Goal: Information Seeking & Learning: Learn about a topic

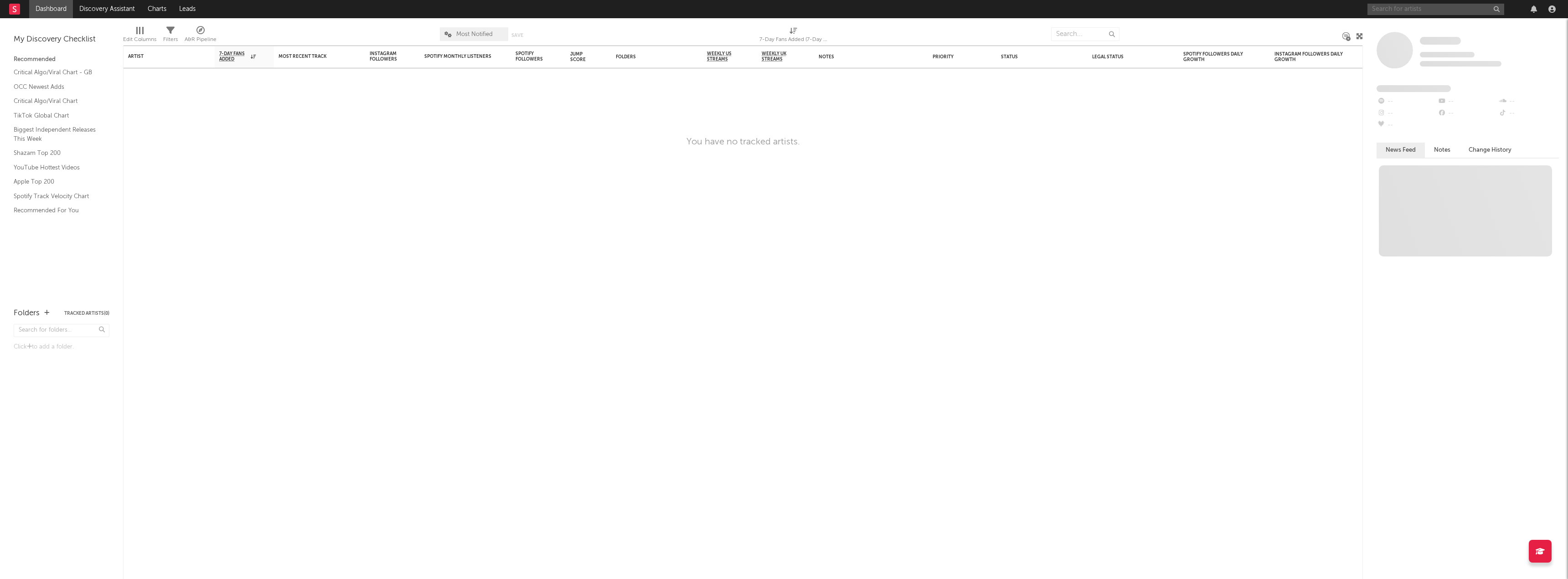
click at [1413, 6] on input "text" at bounding box center [1435, 9] width 137 height 11
click at [1402, 6] on input "text" at bounding box center [1435, 9] width 137 height 11
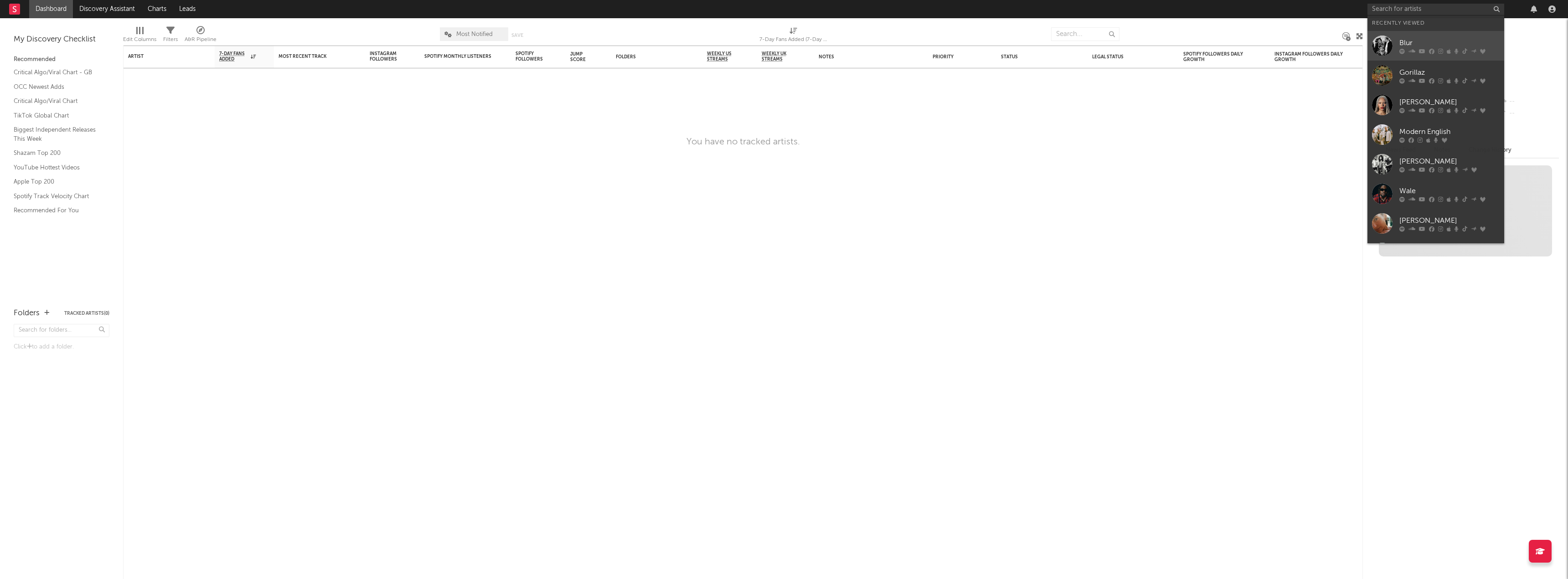
click at [1416, 45] on div "Blur" at bounding box center [1449, 43] width 100 height 11
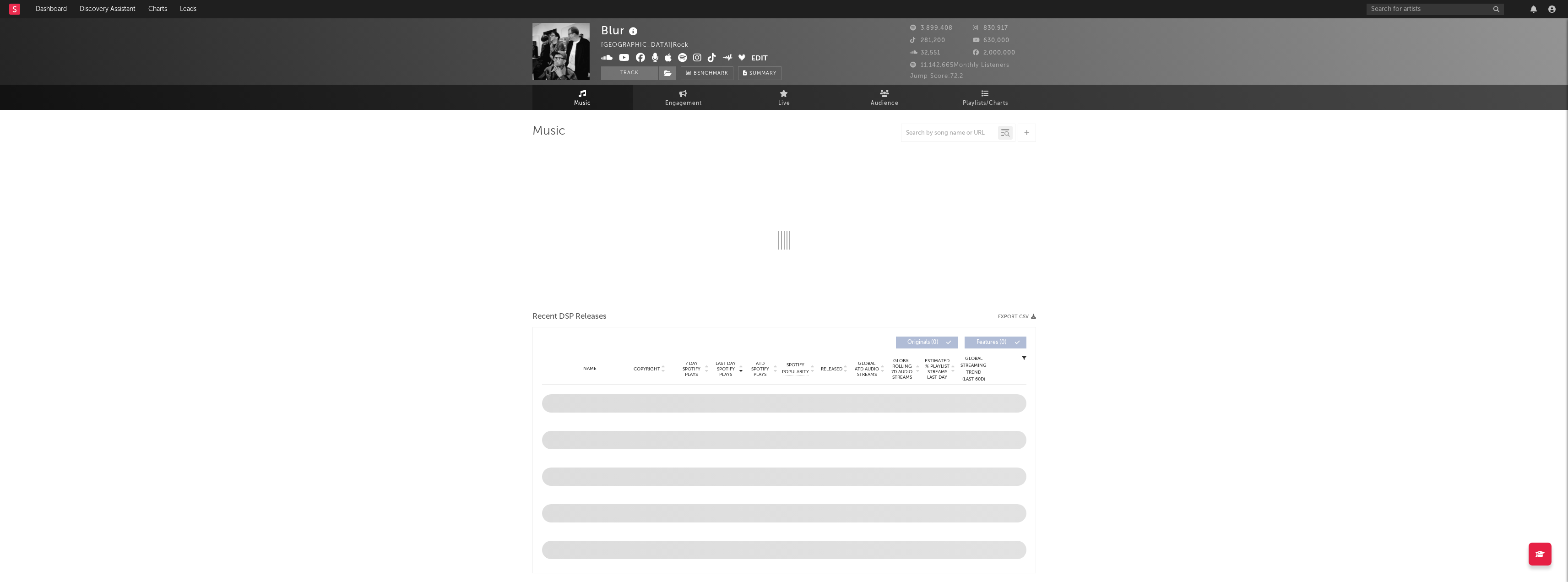
select select "6m"
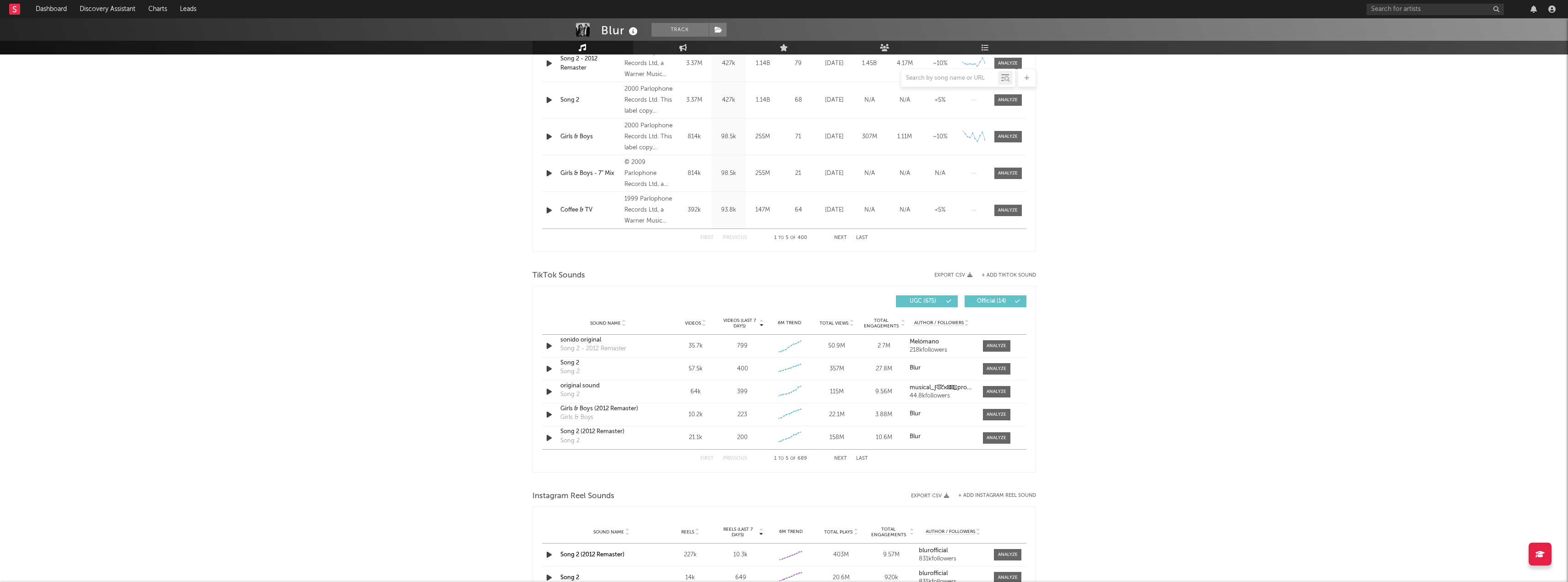
scroll to position [458, 0]
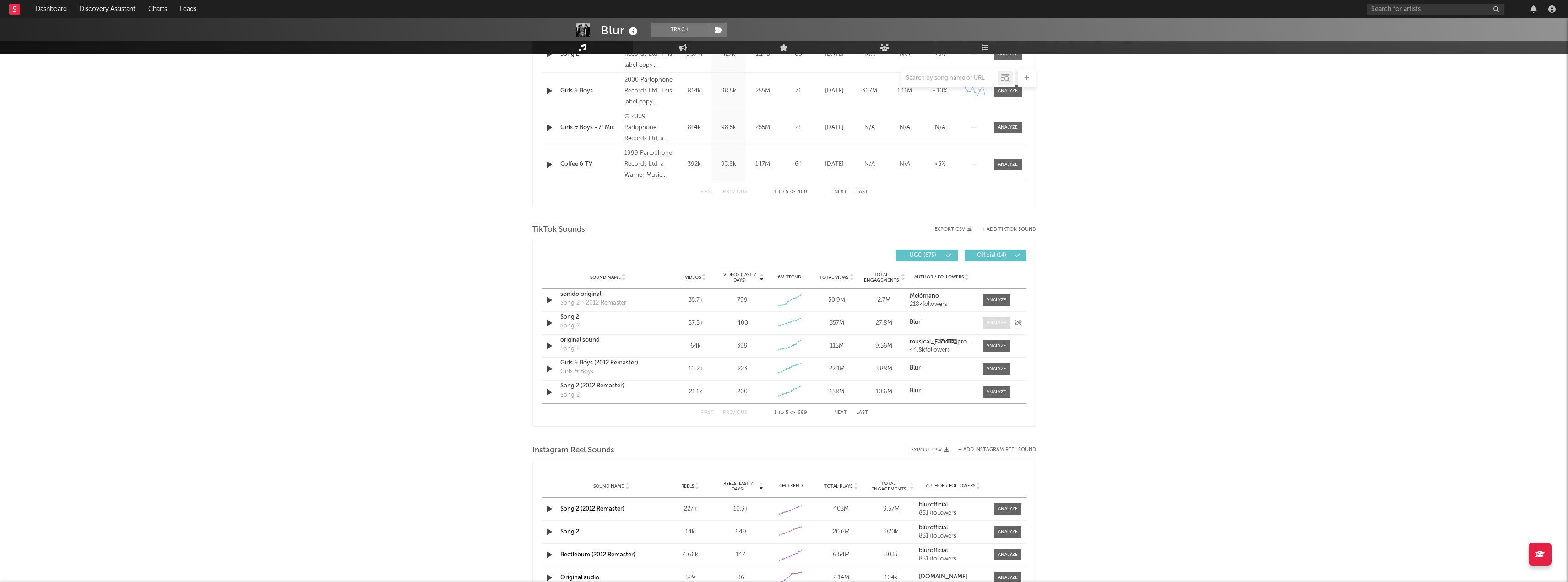
click at [991, 324] on div at bounding box center [997, 323] width 20 height 7
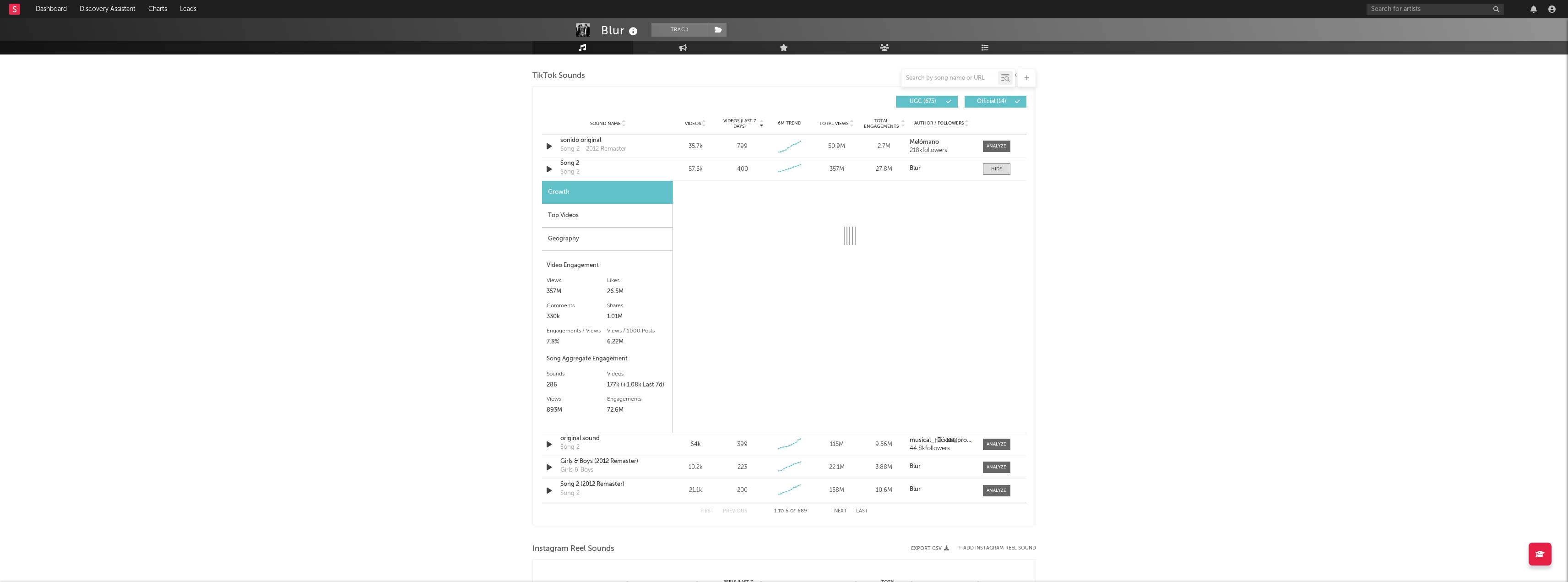
scroll to position [595, 0]
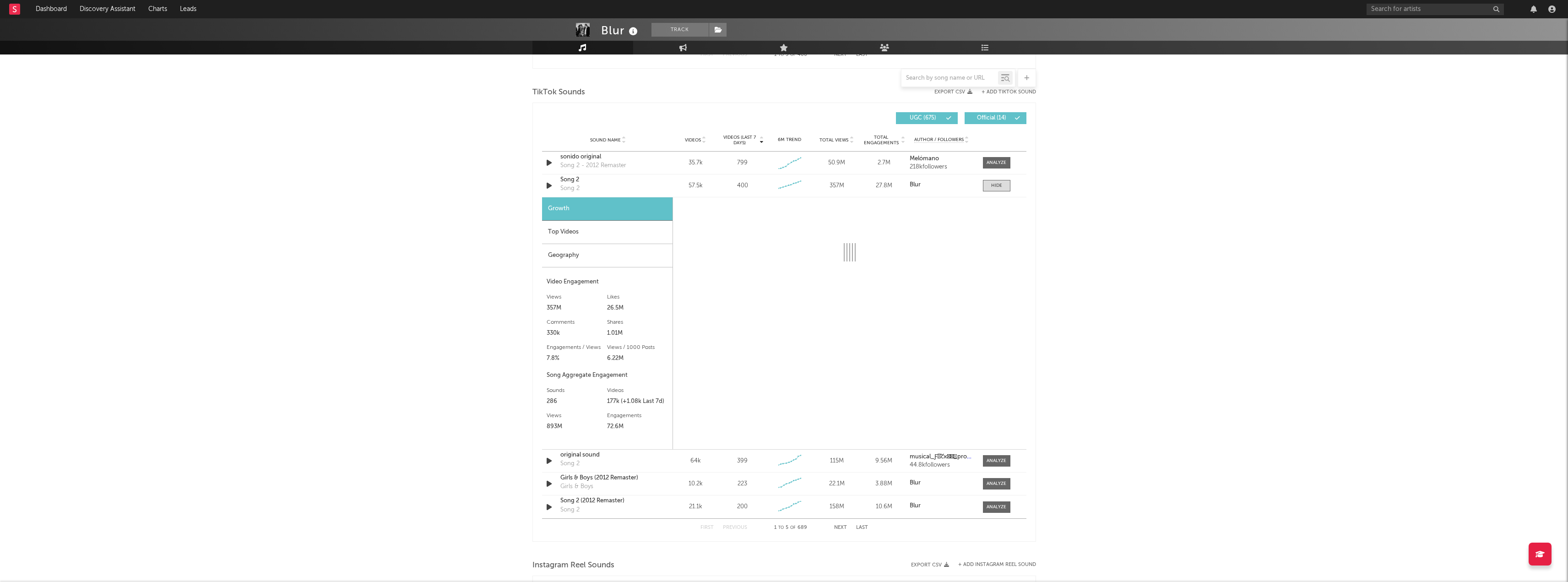
click at [574, 235] on div "Top Videos" at bounding box center [607, 232] width 130 height 23
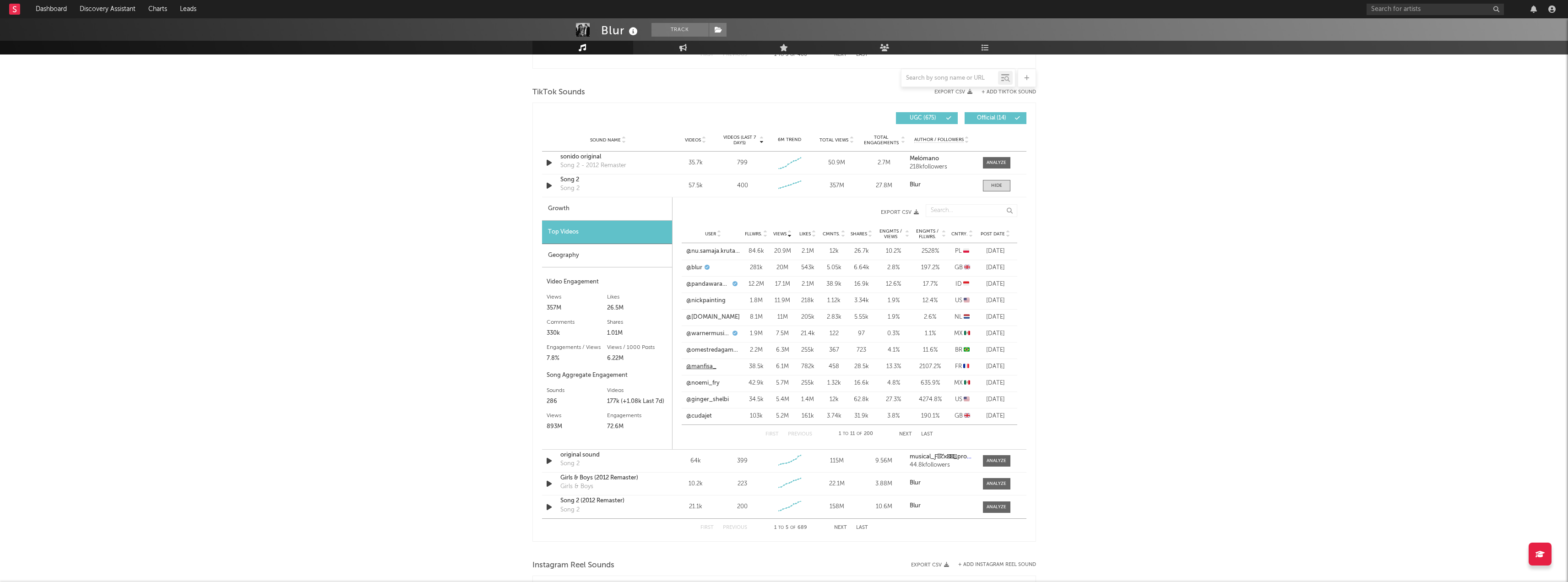
click at [699, 366] on link "@manfisa_" at bounding box center [701, 367] width 30 height 9
click at [1228, 293] on div "Blur Track [GEOGRAPHIC_DATA] | Rock Edit Track Benchmark Summary 3,899,408 830,…" at bounding box center [784, 241] width 1568 height 1636
click at [1100, 240] on div "Blur Track [GEOGRAPHIC_DATA] | Rock Edit Track Benchmark Summary 3,899,408 830,…" at bounding box center [784, 241] width 1568 height 1636
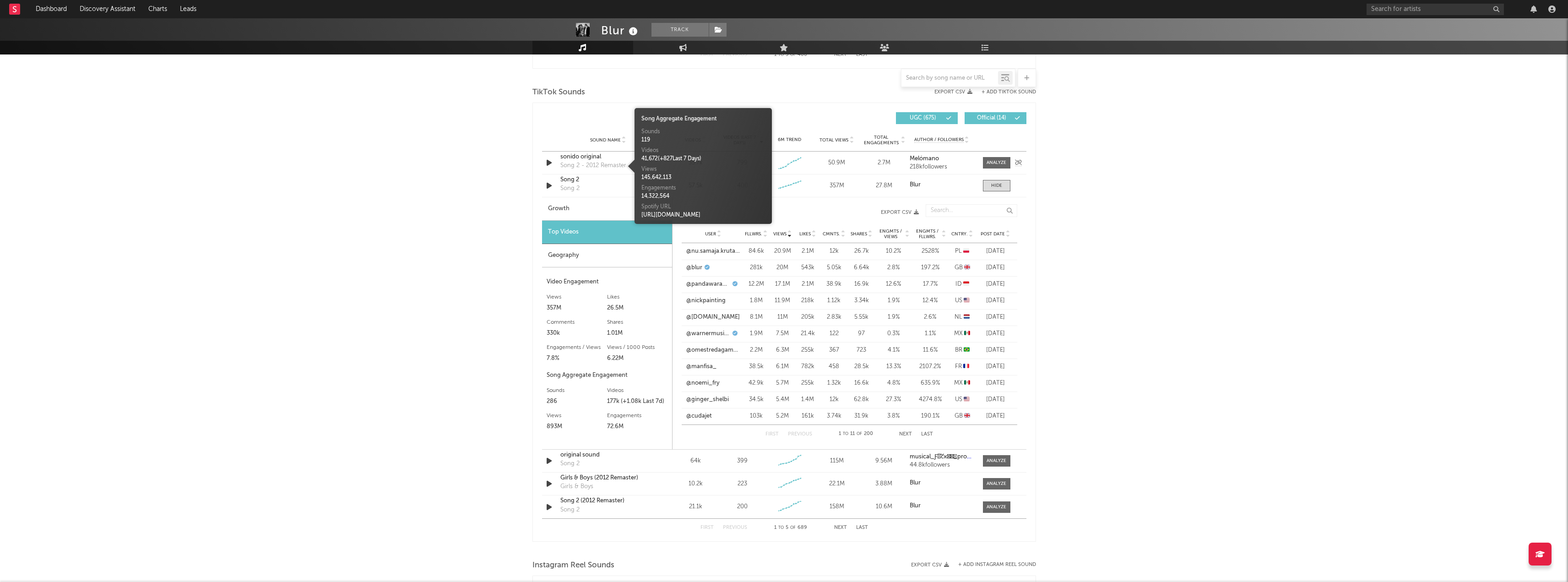
click at [620, 163] on div "Song 2 - 2012 Remaster" at bounding box center [593, 166] width 66 height 9
click at [608, 158] on div "sonido original" at bounding box center [608, 157] width 96 height 9
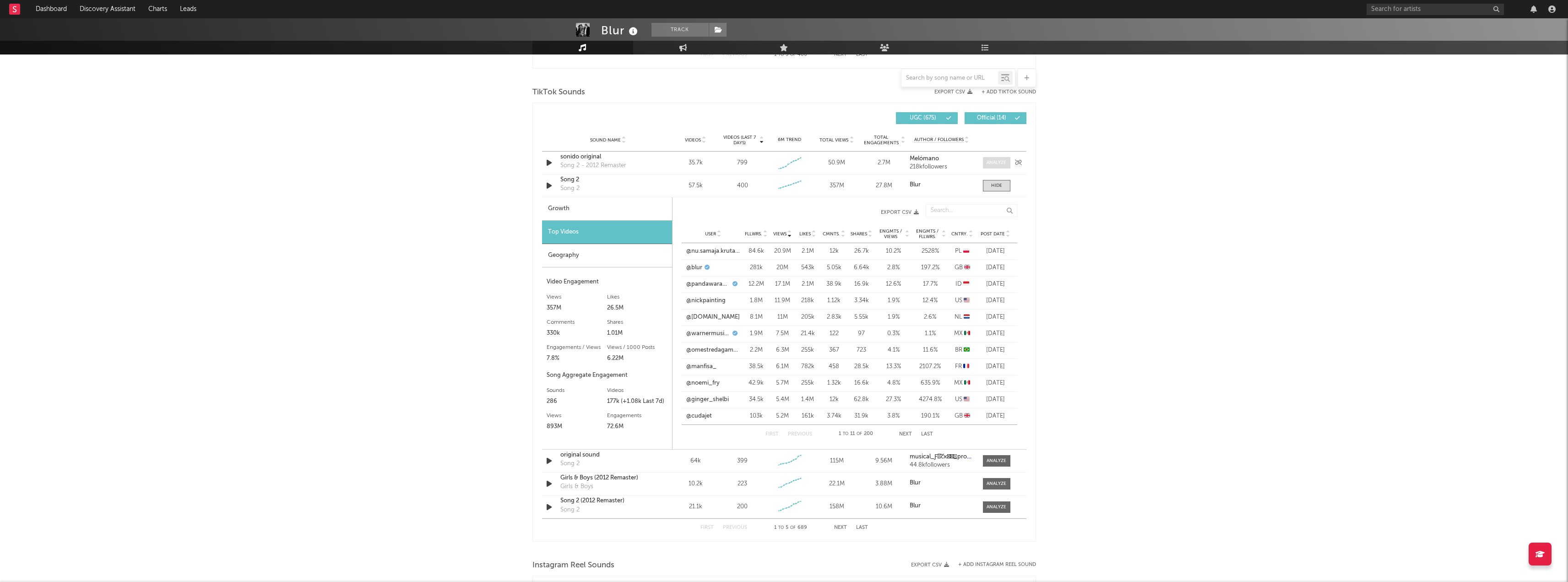
click at [991, 163] on div at bounding box center [997, 163] width 20 height 7
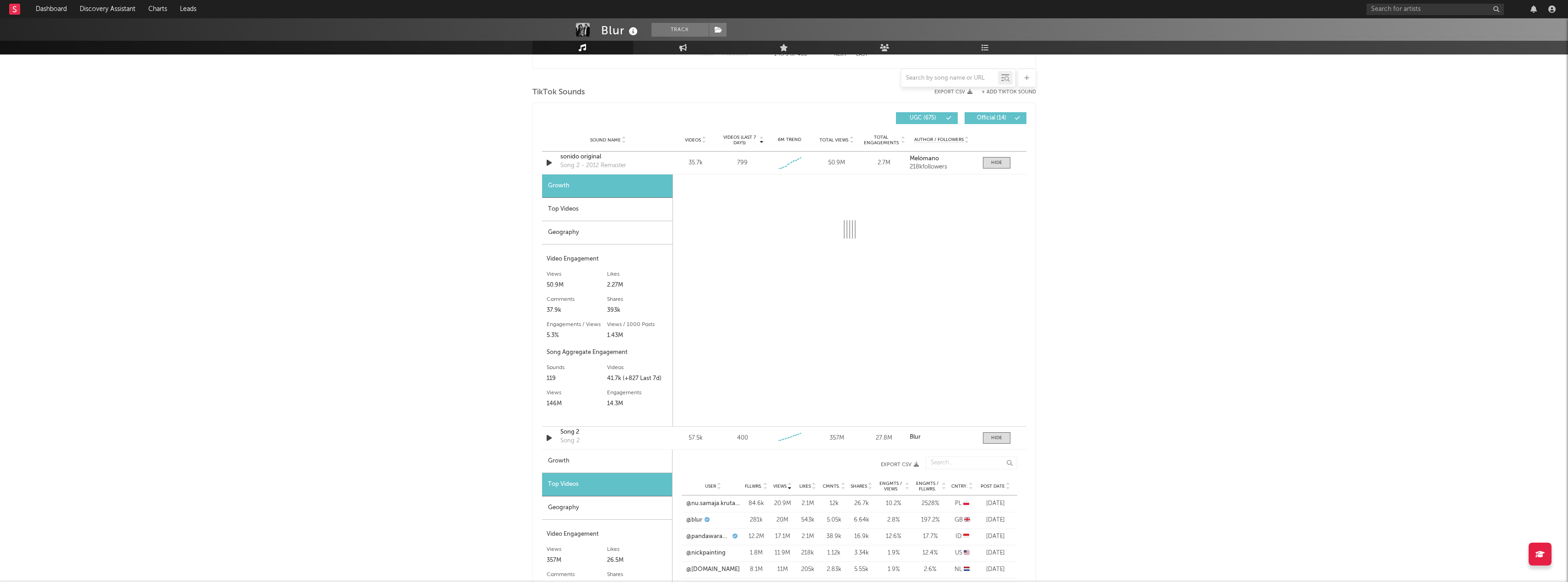
click at [566, 211] on div "Top Videos" at bounding box center [607, 209] width 130 height 23
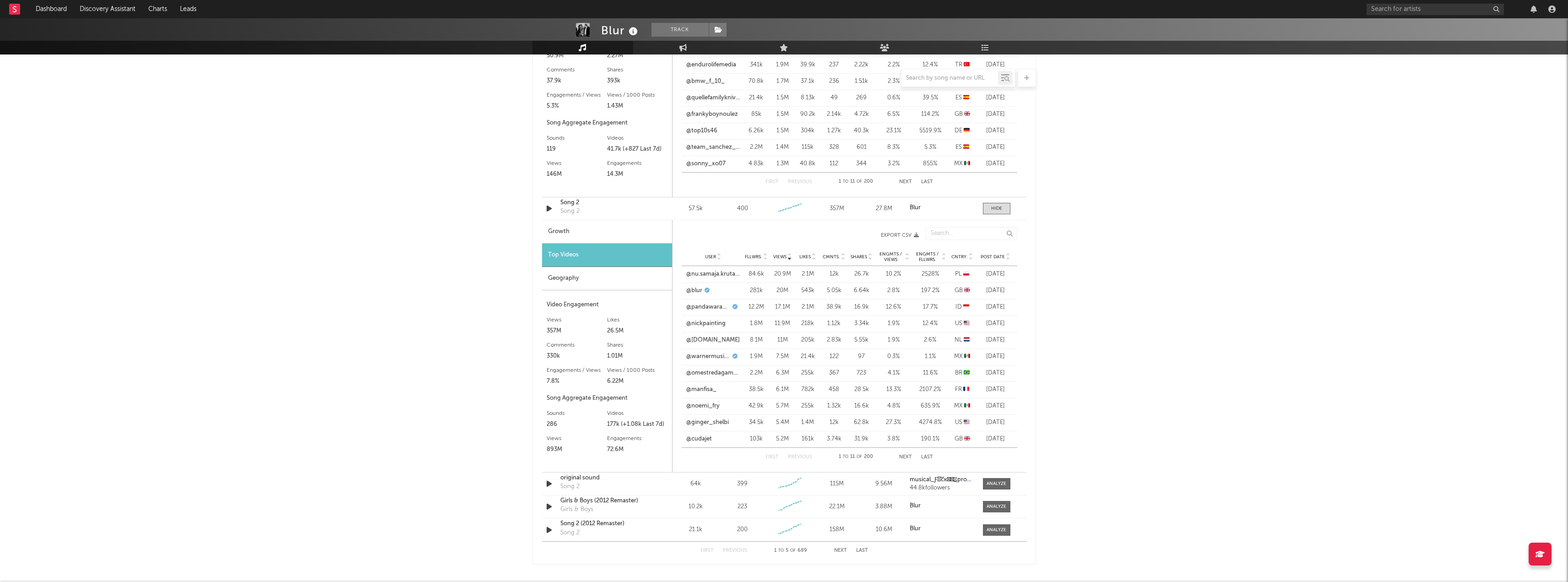
scroll to position [916, 0]
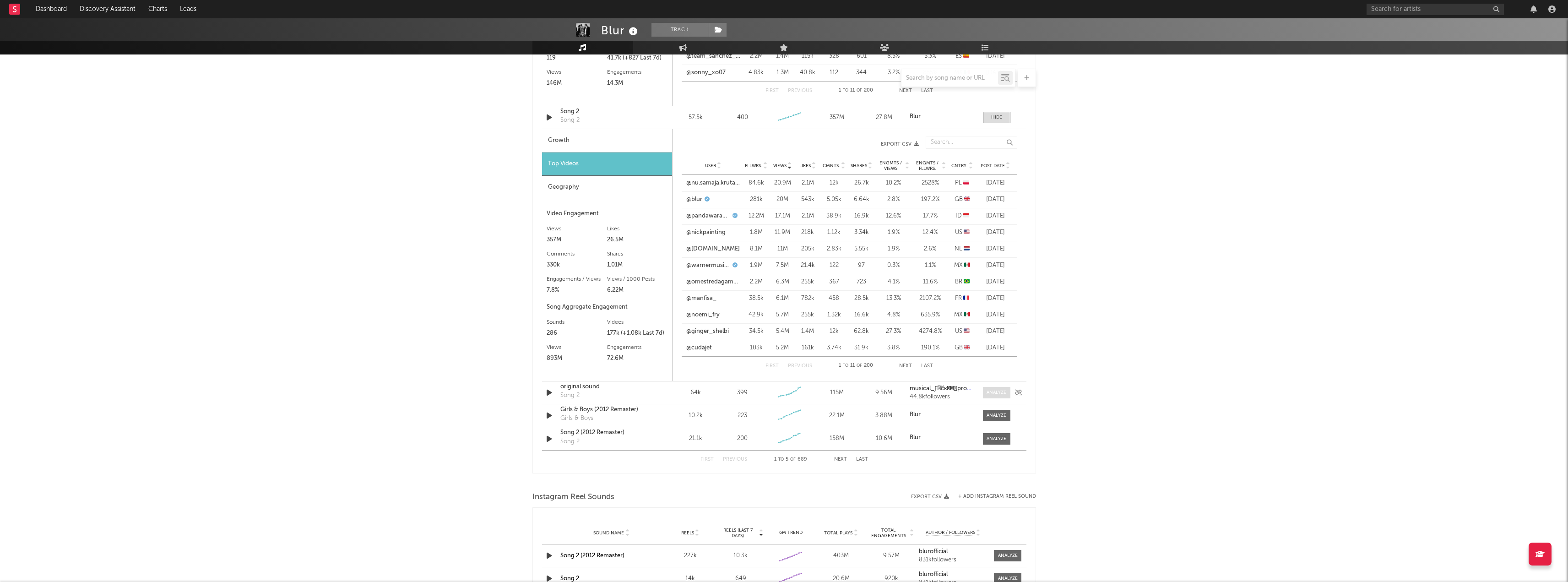
click at [988, 391] on div at bounding box center [997, 393] width 20 height 7
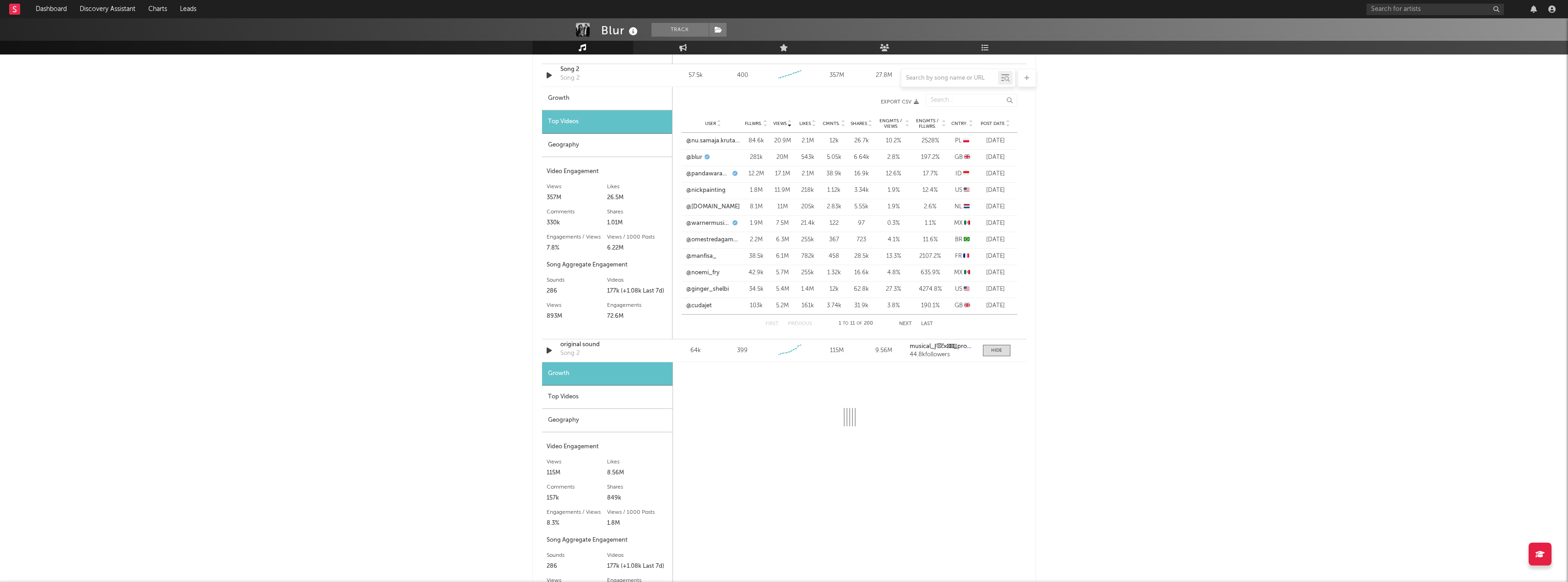
scroll to position [1008, 0]
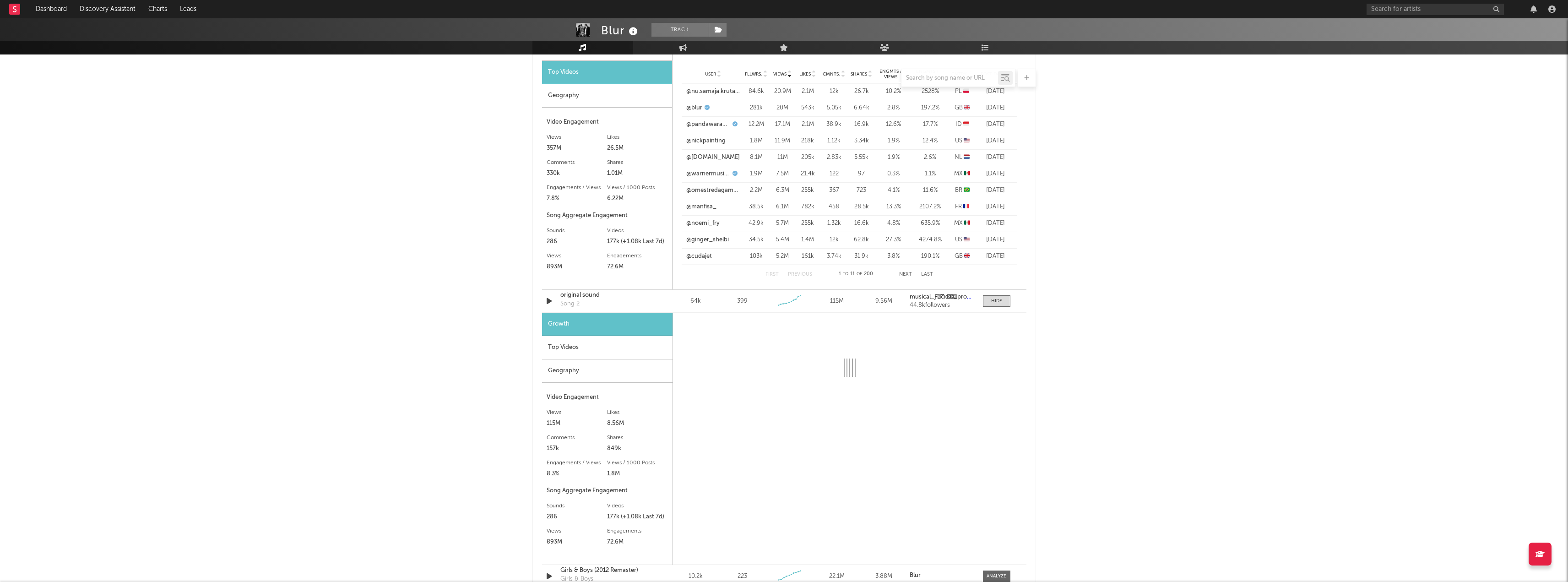
click at [562, 347] on div "Top Videos" at bounding box center [607, 347] width 130 height 23
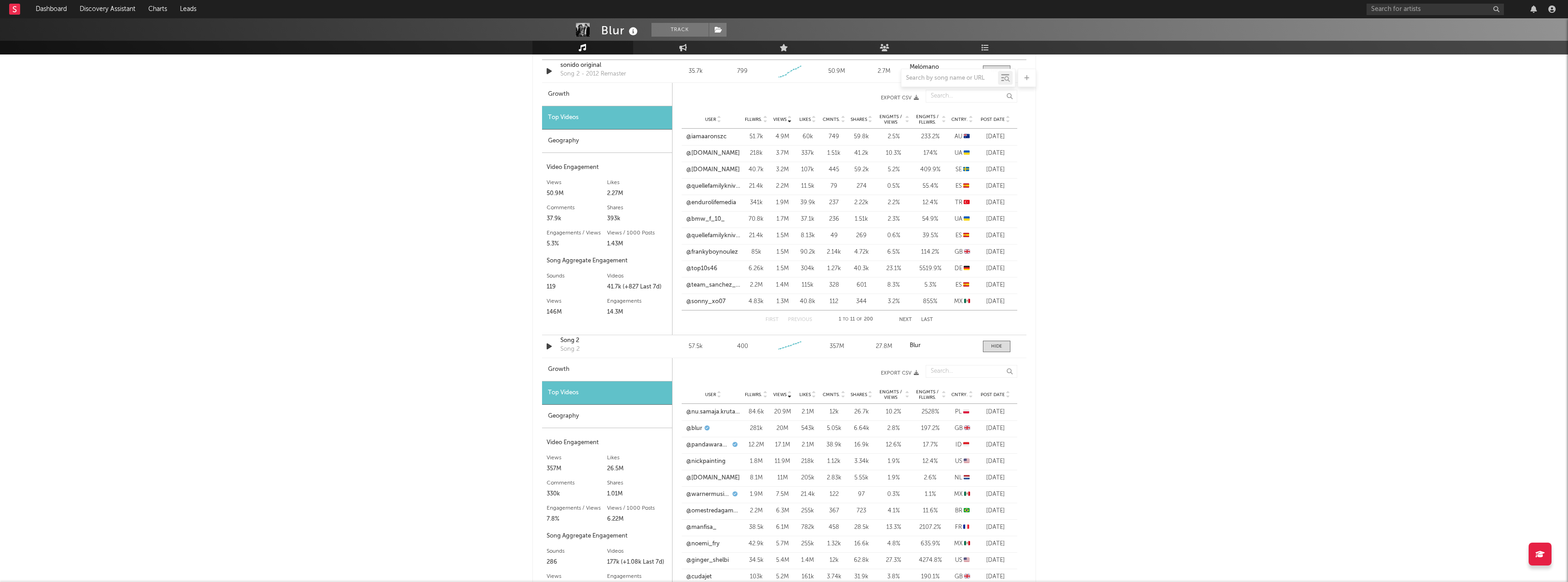
scroll to position [732, 0]
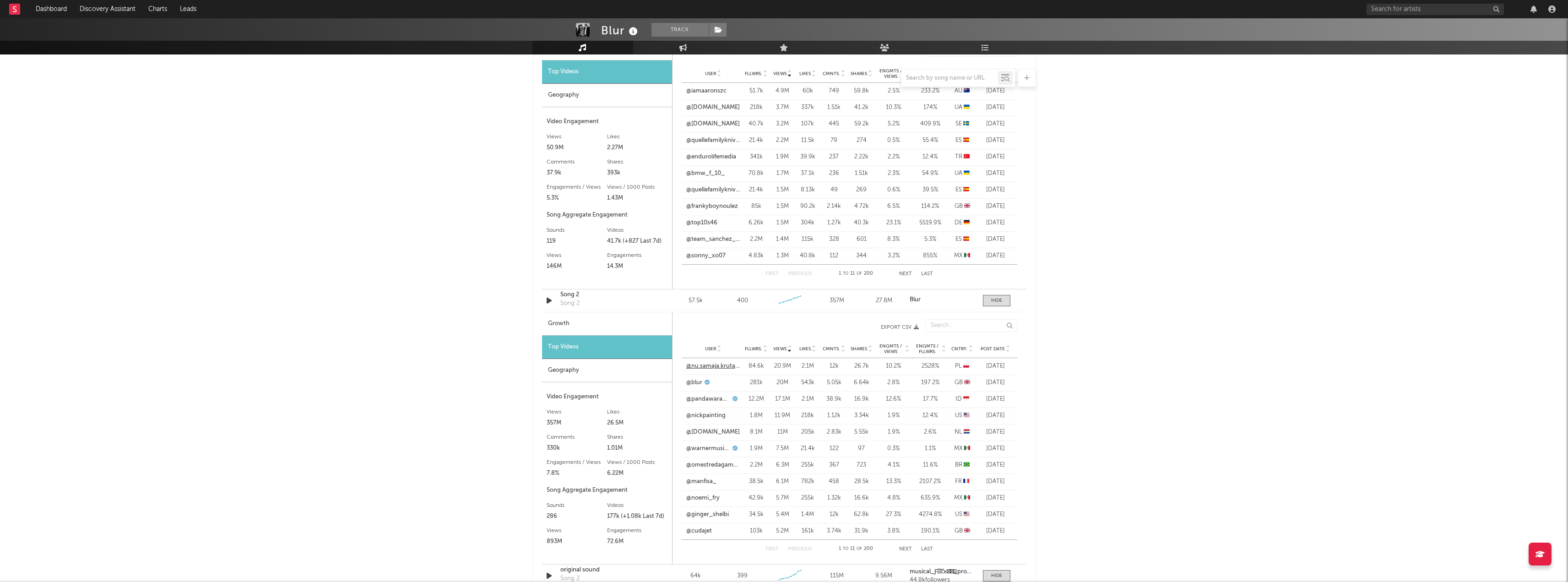
click at [711, 369] on link "@nu.samaja.krutaja.prosto" at bounding box center [713, 367] width 54 height 9
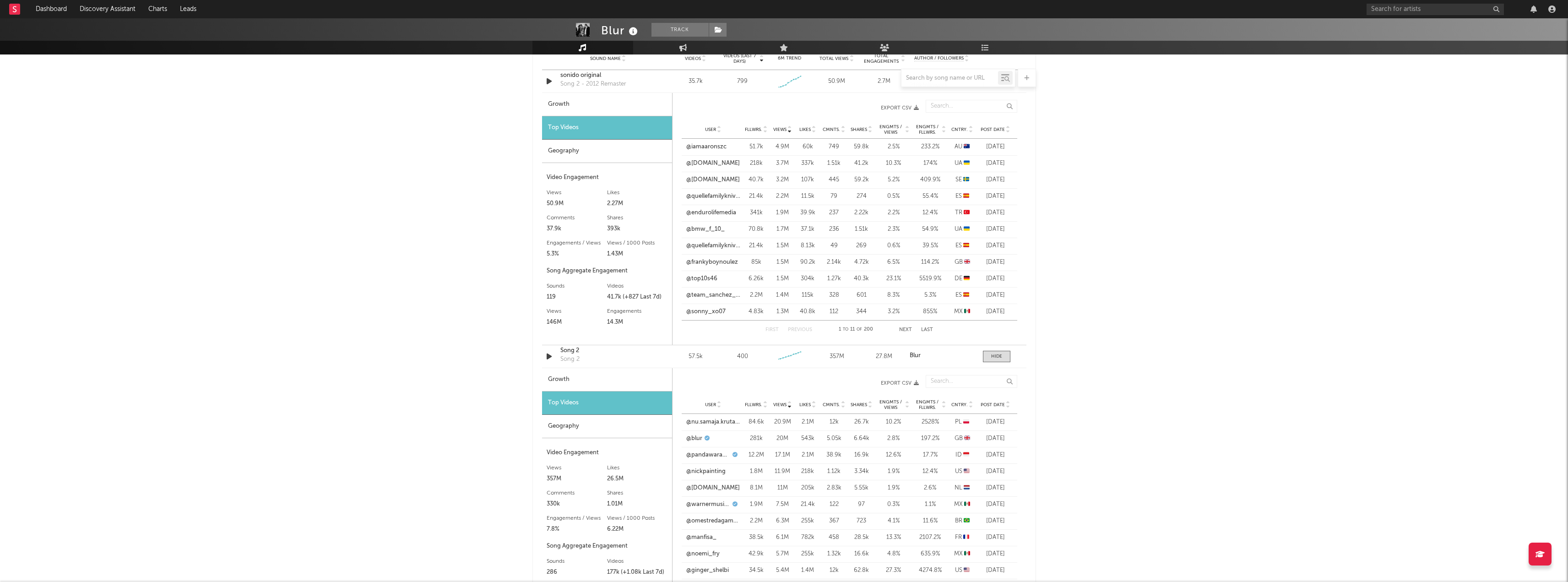
scroll to position [595, 0]
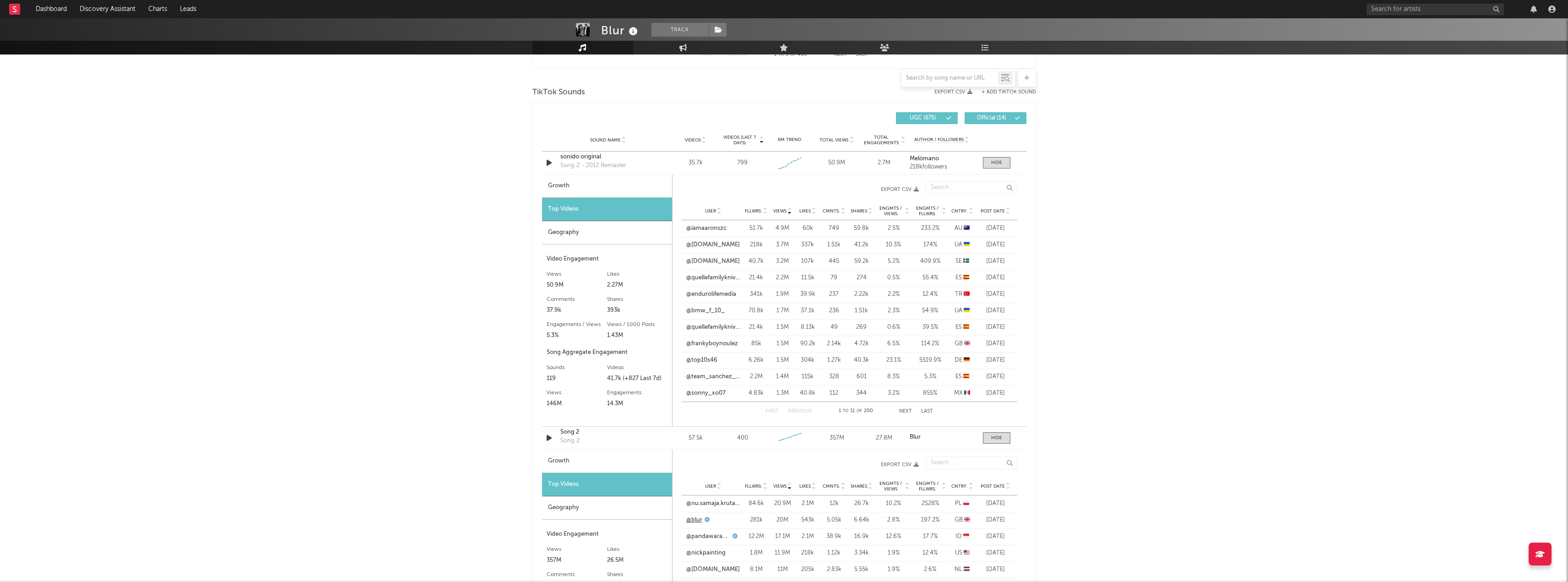
click at [695, 517] on link "@blur" at bounding box center [694, 520] width 16 height 9
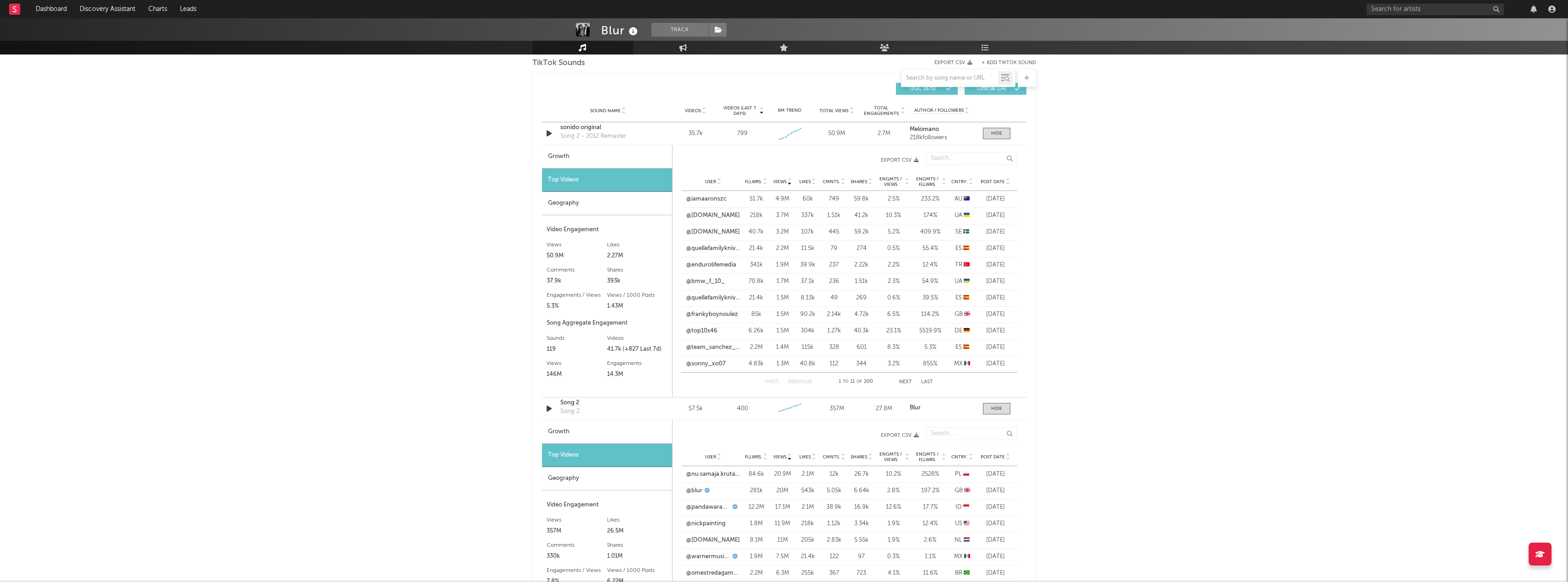
scroll to position [641, 0]
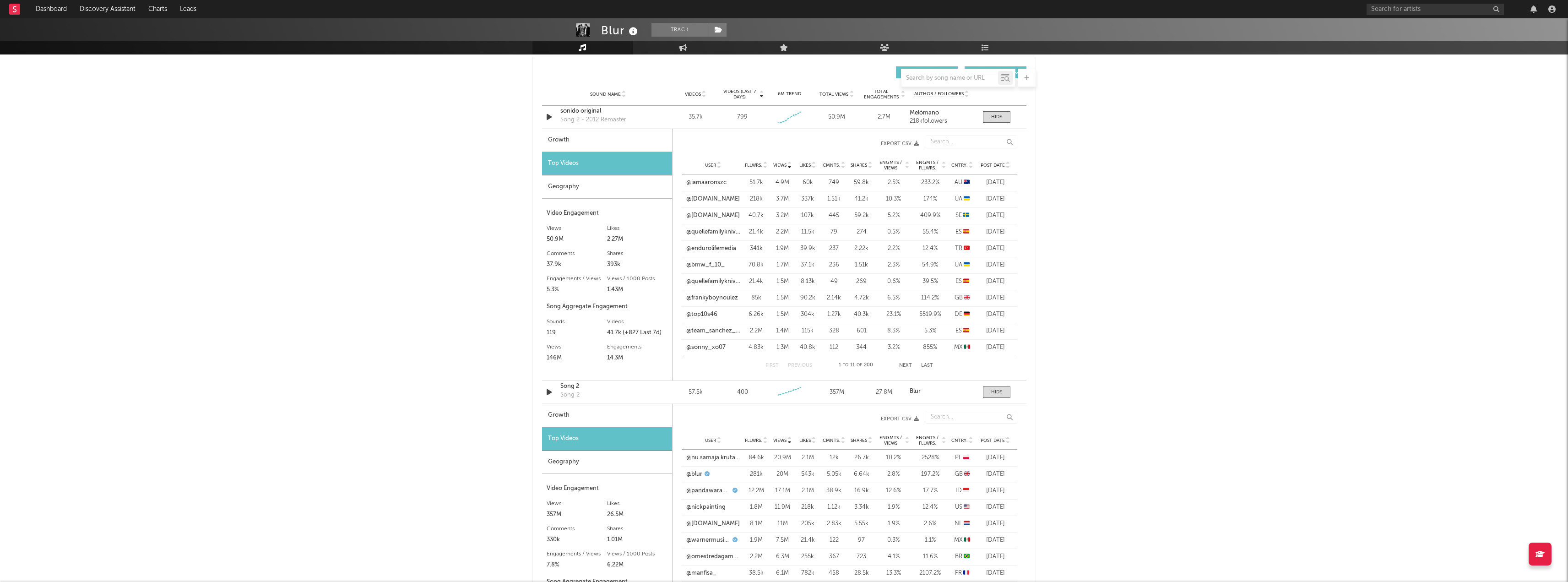
click at [711, 492] on link "@pandawaragroup" at bounding box center [708, 491] width 44 height 9
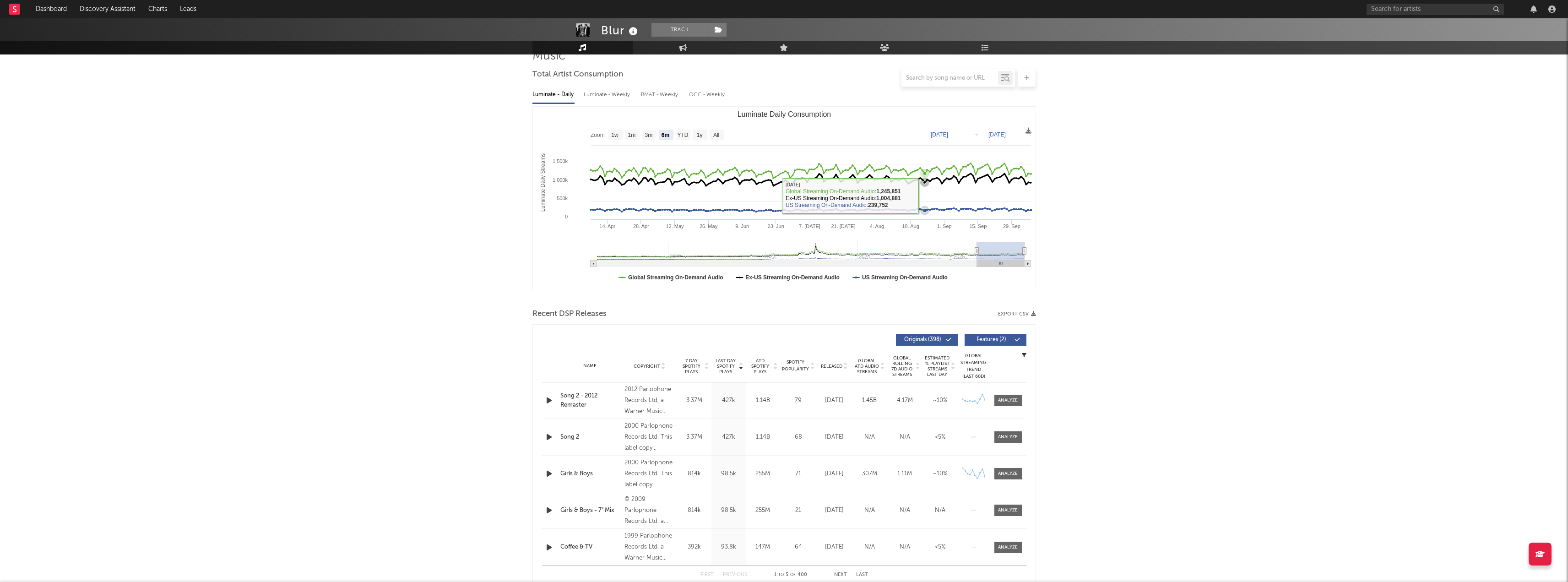
scroll to position [46, 0]
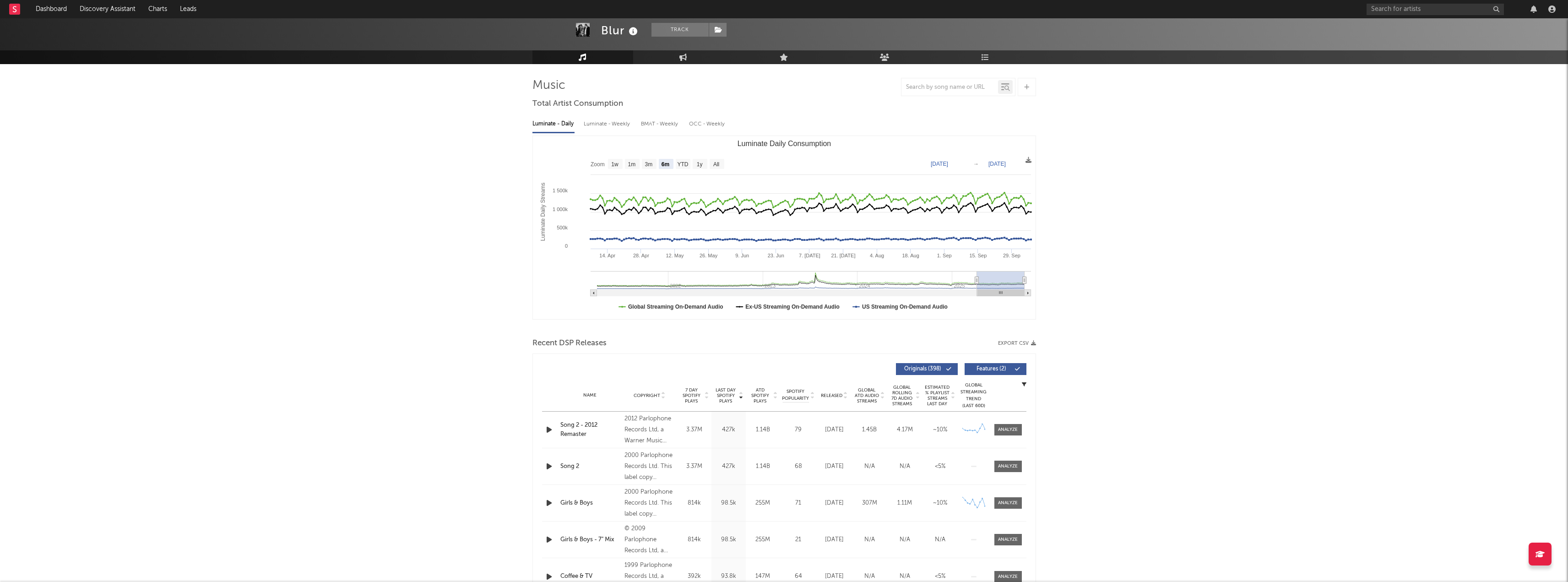
click at [948, 164] on text "[DATE]" at bounding box center [939, 164] width 18 height 6
click at [965, 164] on input "[DATE]" at bounding box center [944, 164] width 43 height 9
type input "[DATE]"
click at [1006, 163] on text "[DATE]" at bounding box center [997, 164] width 18 height 6
click at [1022, 166] on input "[DATE]" at bounding box center [1001, 164] width 43 height 9
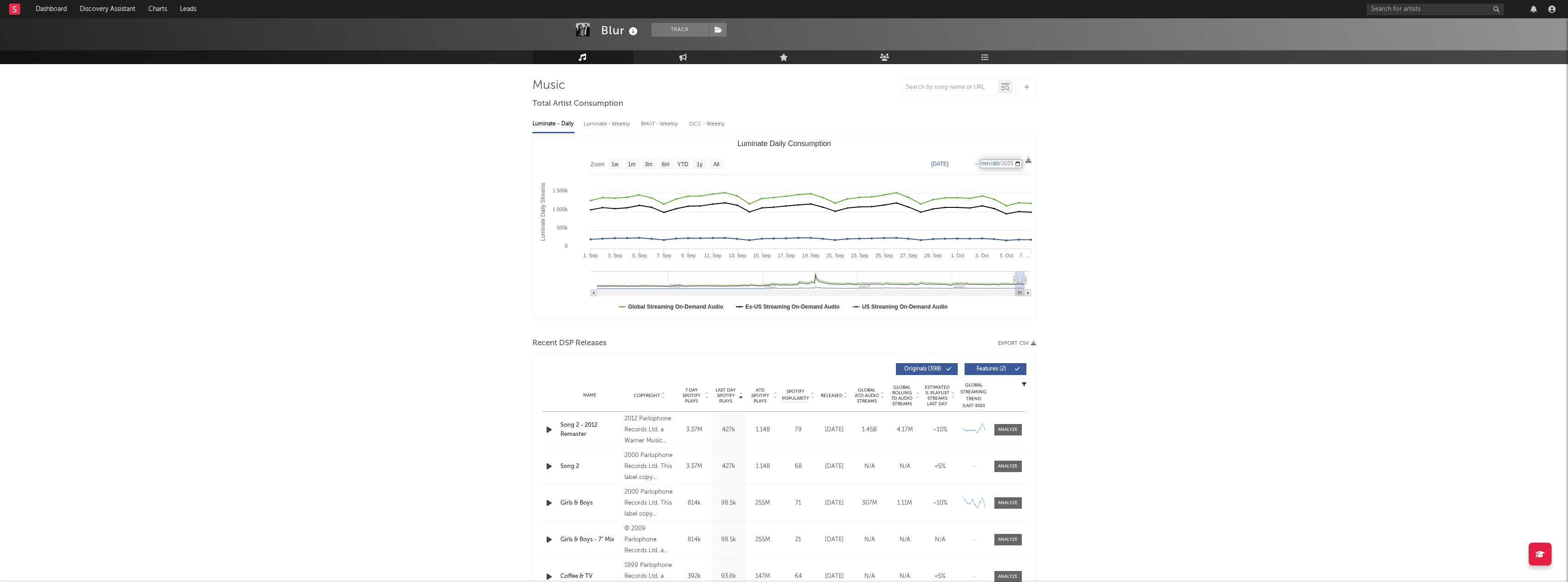
type input "[DATE]"
select select "1m"
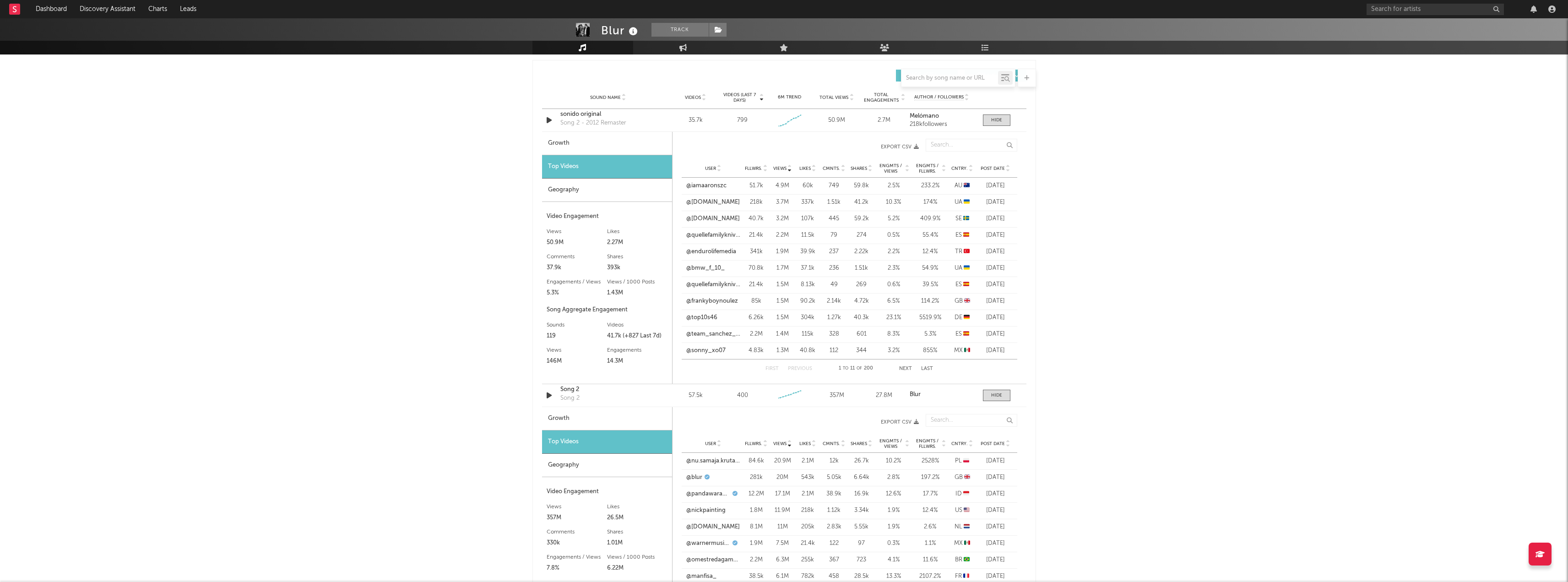
scroll to position [778, 0]
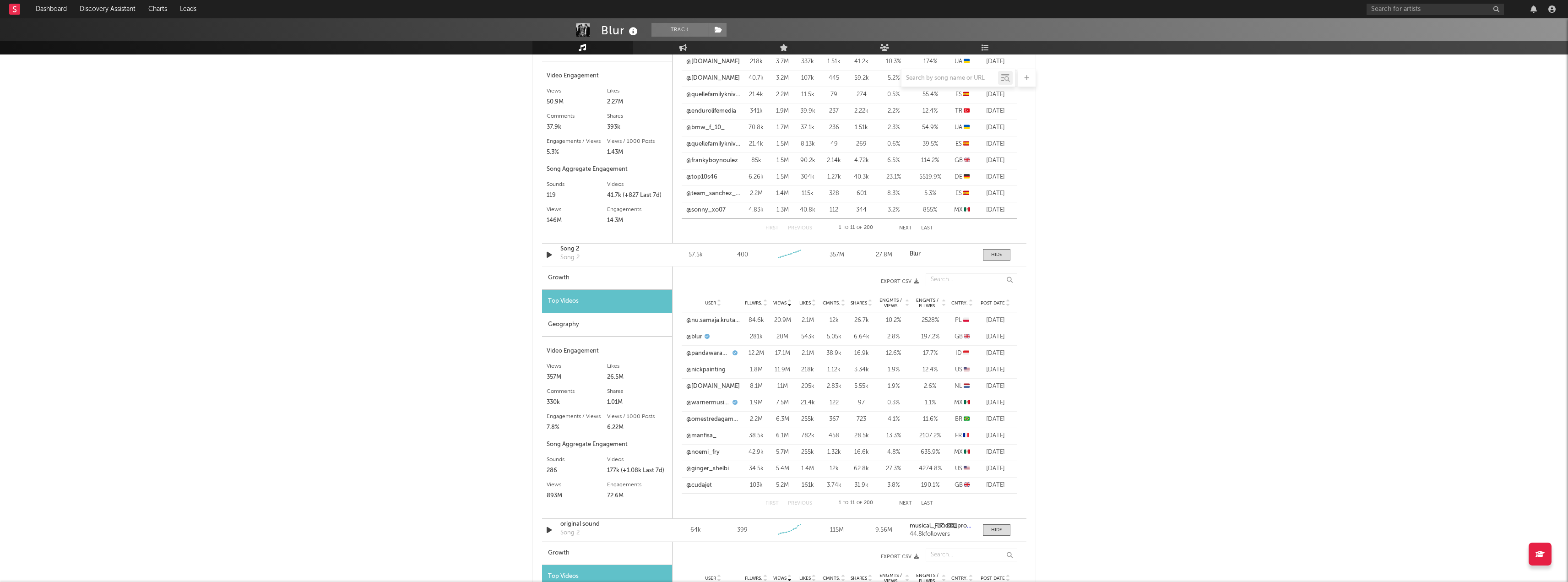
click at [574, 319] on div "Geography" at bounding box center [607, 324] width 130 height 23
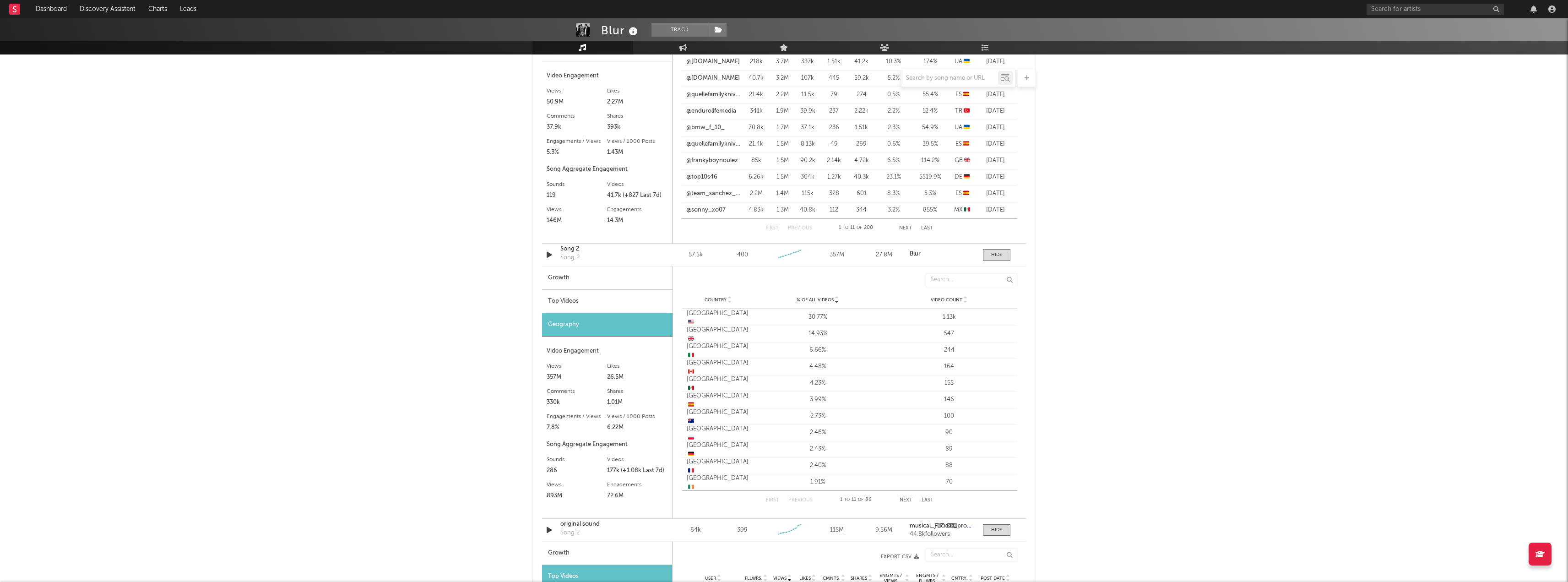
click at [574, 301] on div "Top Videos" at bounding box center [607, 301] width 130 height 23
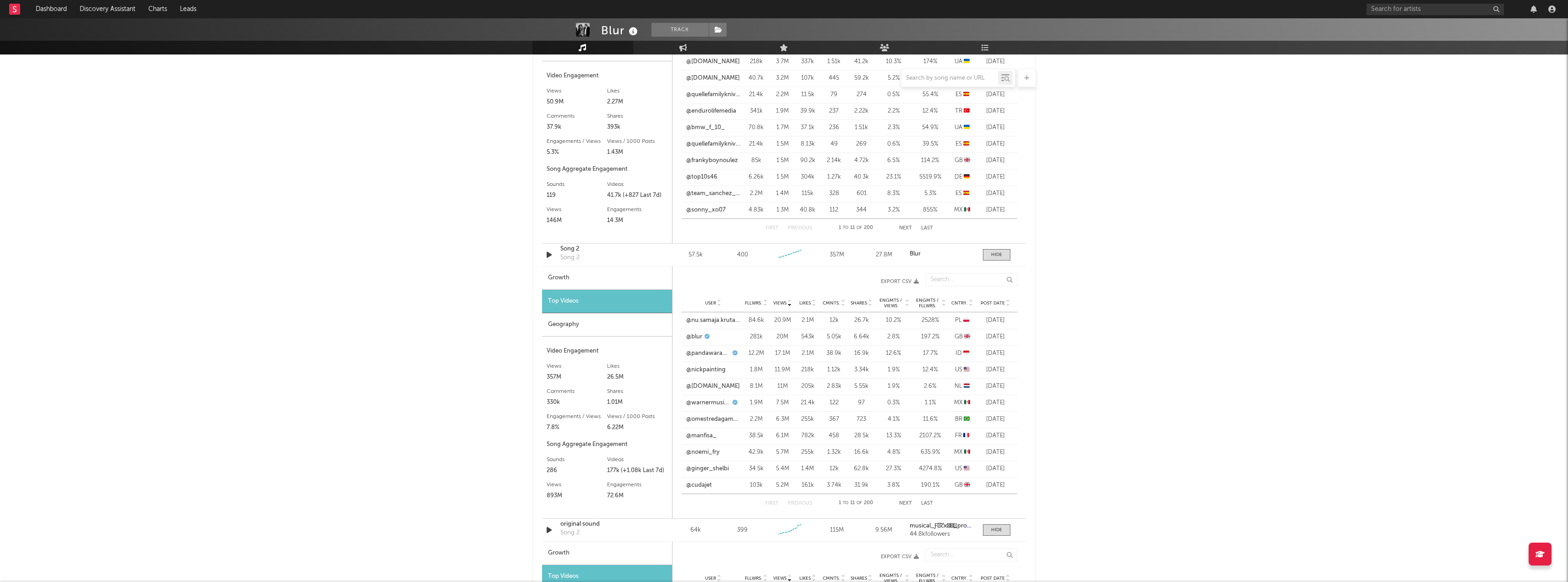
click at [580, 272] on div "Growth" at bounding box center [607, 278] width 130 height 23
select select "6m"
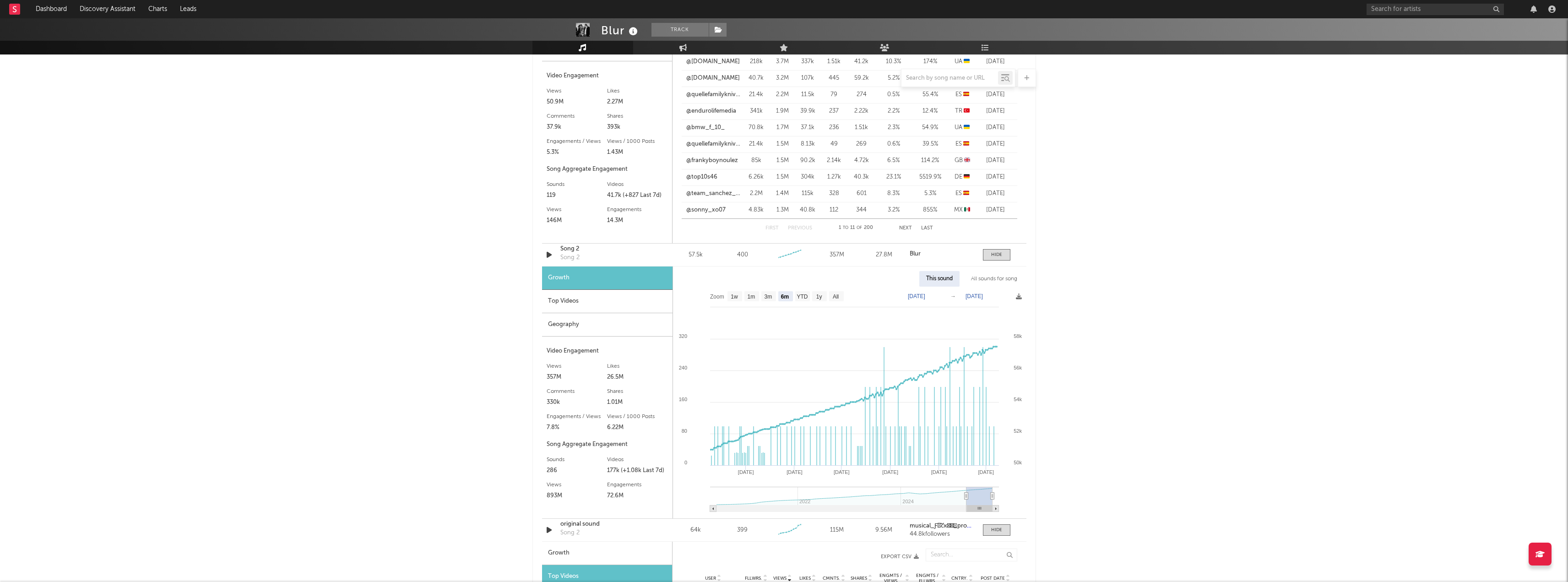
click at [925, 299] on text "[DATE]" at bounding box center [916, 296] width 18 height 6
click at [942, 295] on input "[DATE]" at bounding box center [921, 296] width 43 height 9
type input "[DATE]"
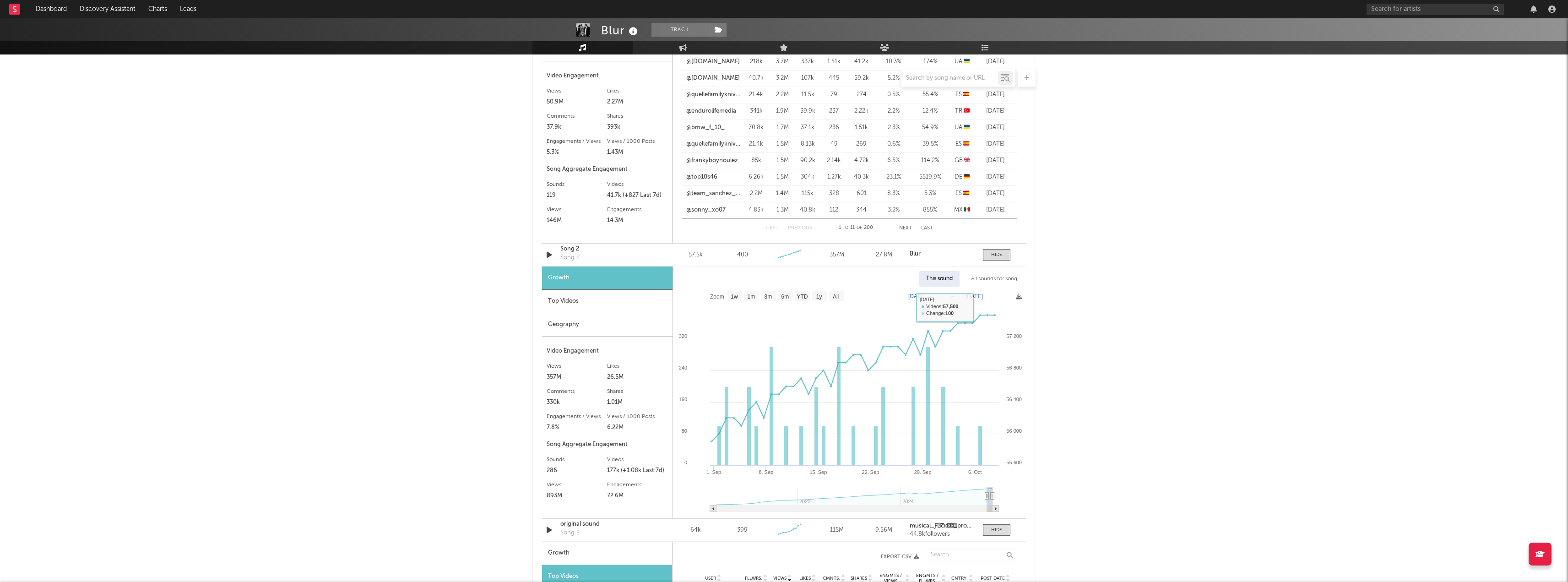
click at [983, 298] on text "[DATE]" at bounding box center [974, 296] width 18 height 6
click at [999, 295] on input "[DATE]" at bounding box center [978, 296] width 43 height 9
type input "[DATE]"
select select "1m"
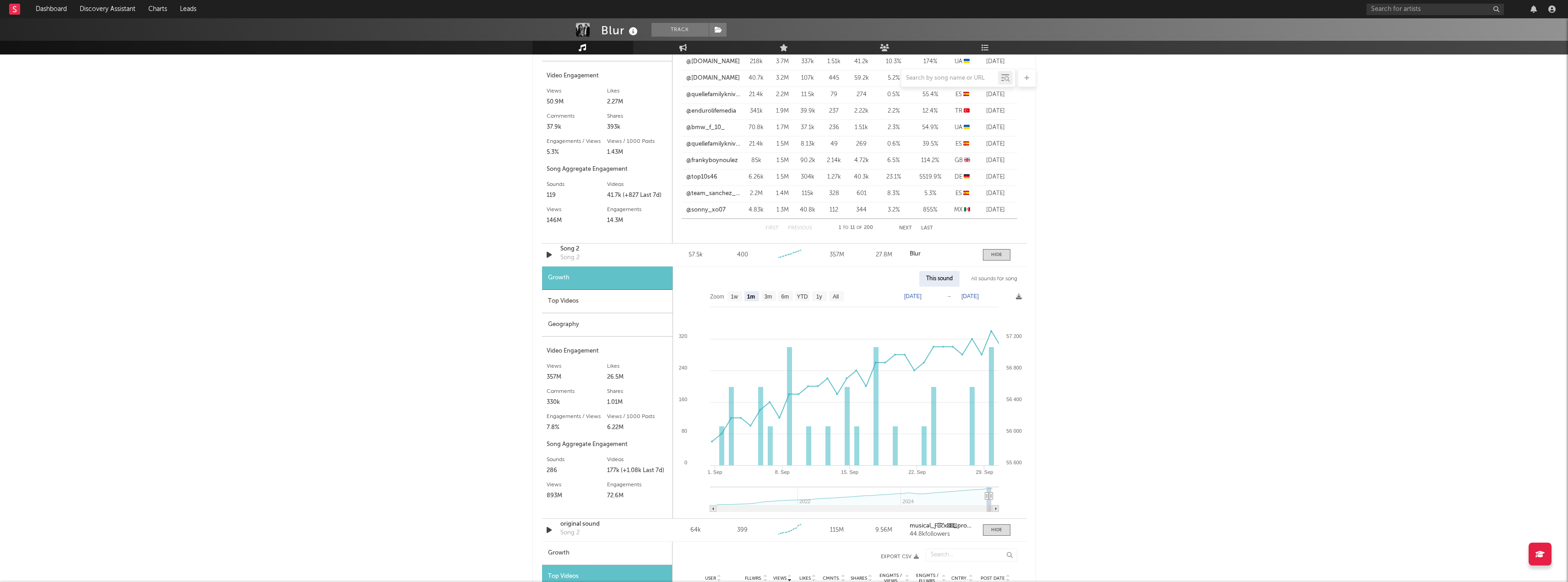
click at [1100, 334] on div "Blur Track [GEOGRAPHIC_DATA] | Rock Edit Track Benchmark Summary 3,899,408 830,…" at bounding box center [784, 310] width 1568 height 2140
click at [575, 307] on div "Top Videos" at bounding box center [607, 301] width 130 height 23
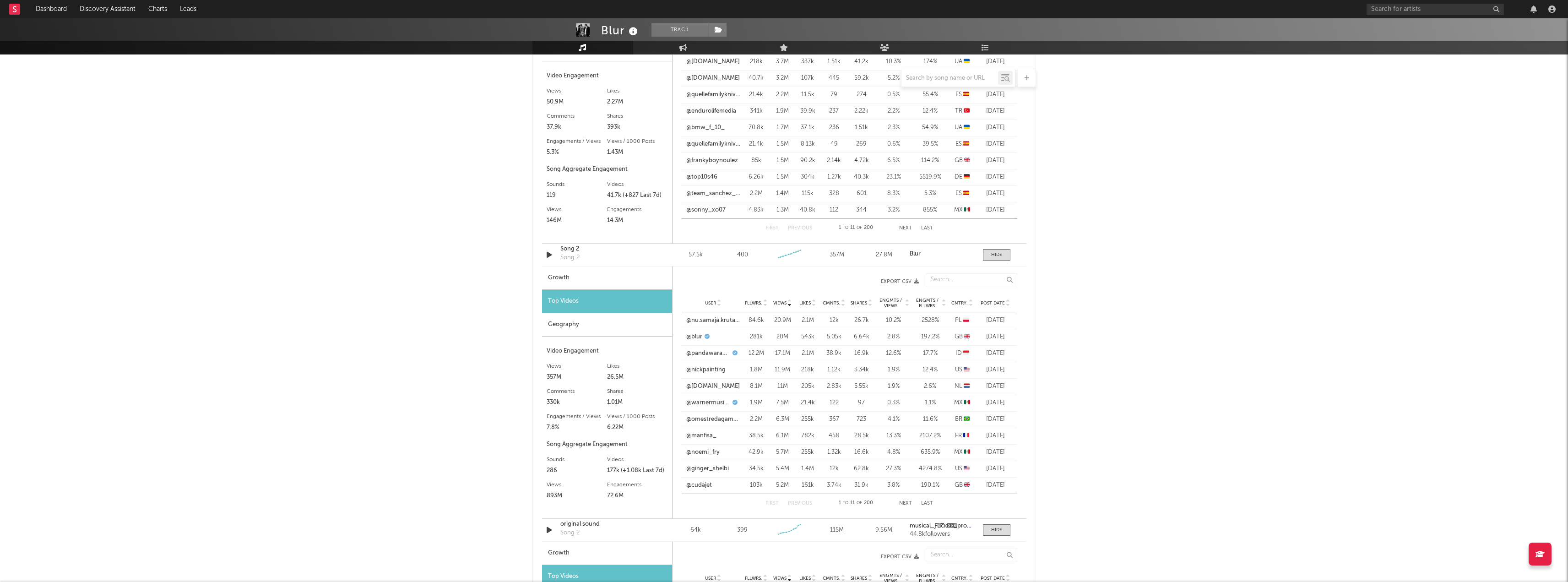
click at [996, 304] on span "Post Date" at bounding box center [993, 303] width 25 height 5
click at [695, 352] on link "@manfisa_" at bounding box center [701, 353] width 30 height 9
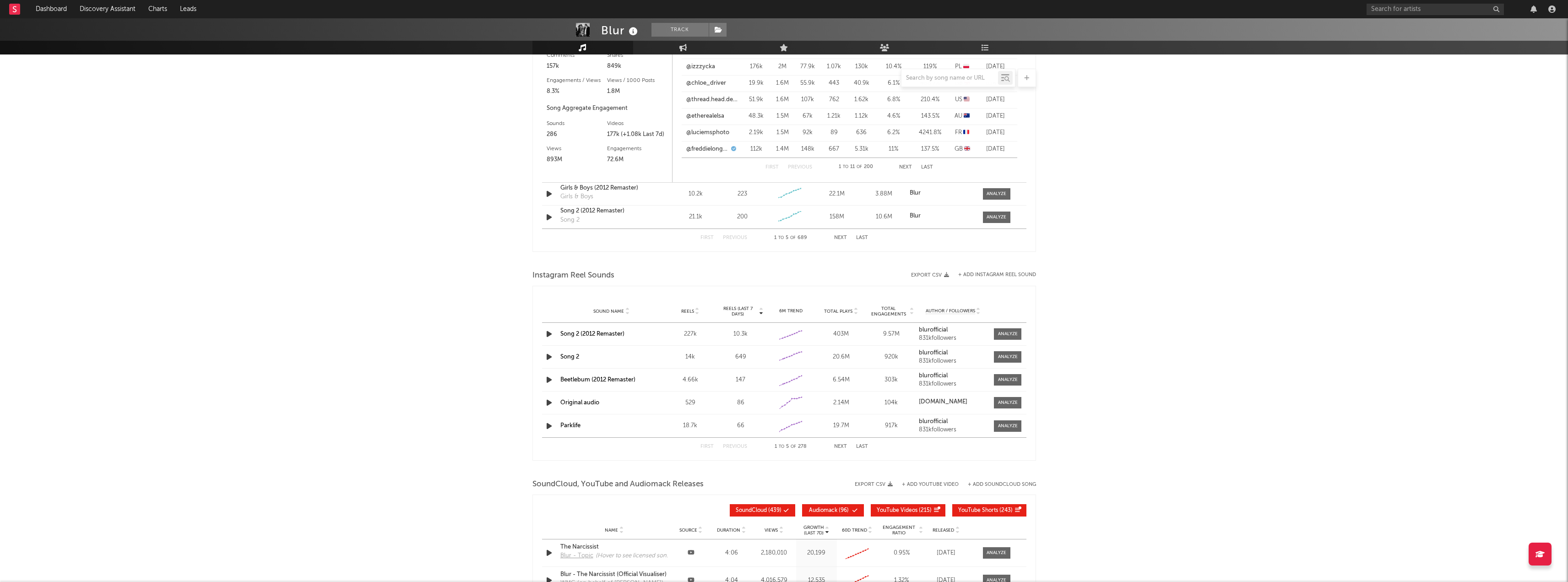
scroll to position [1419, 0]
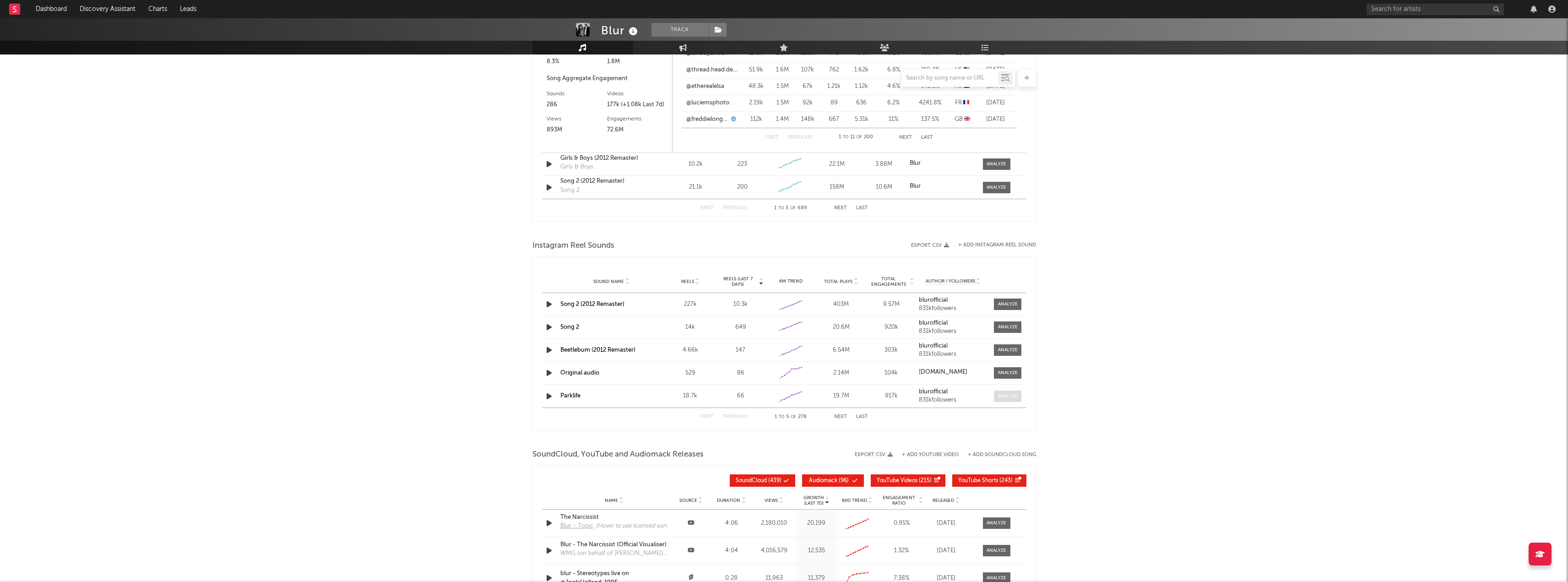
click at [1008, 400] on span at bounding box center [1008, 396] width 28 height 12
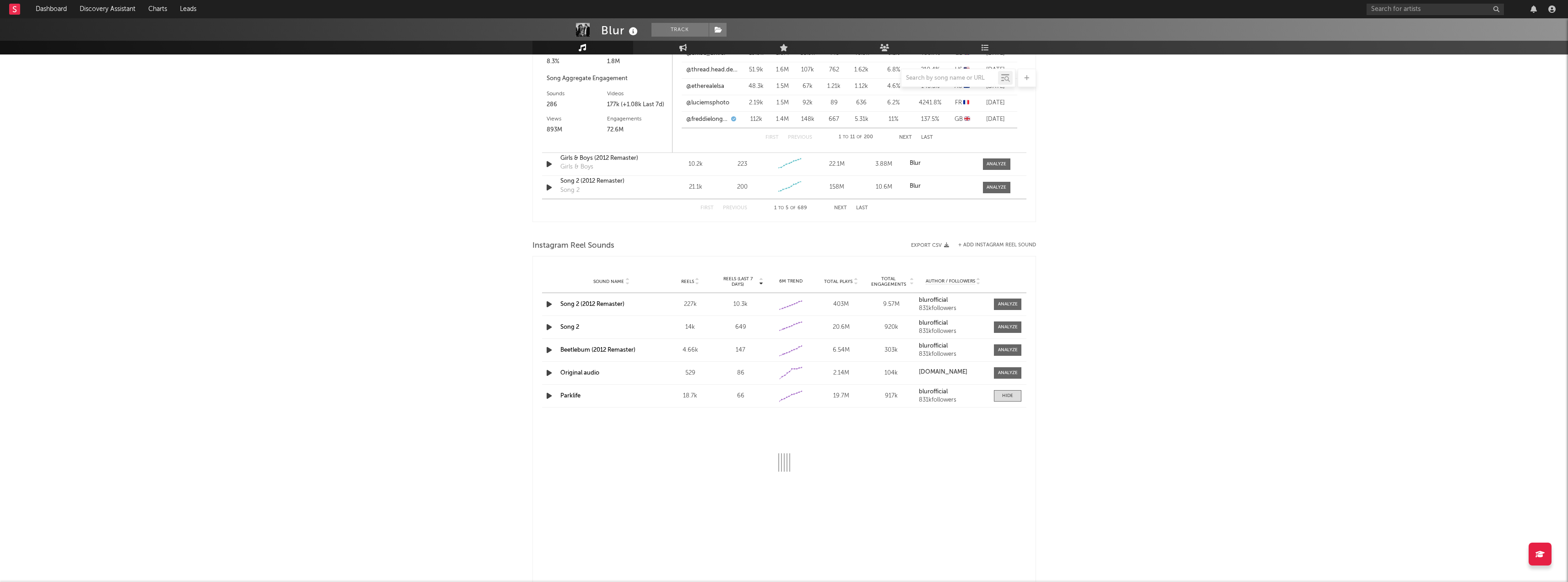
select select "6m"
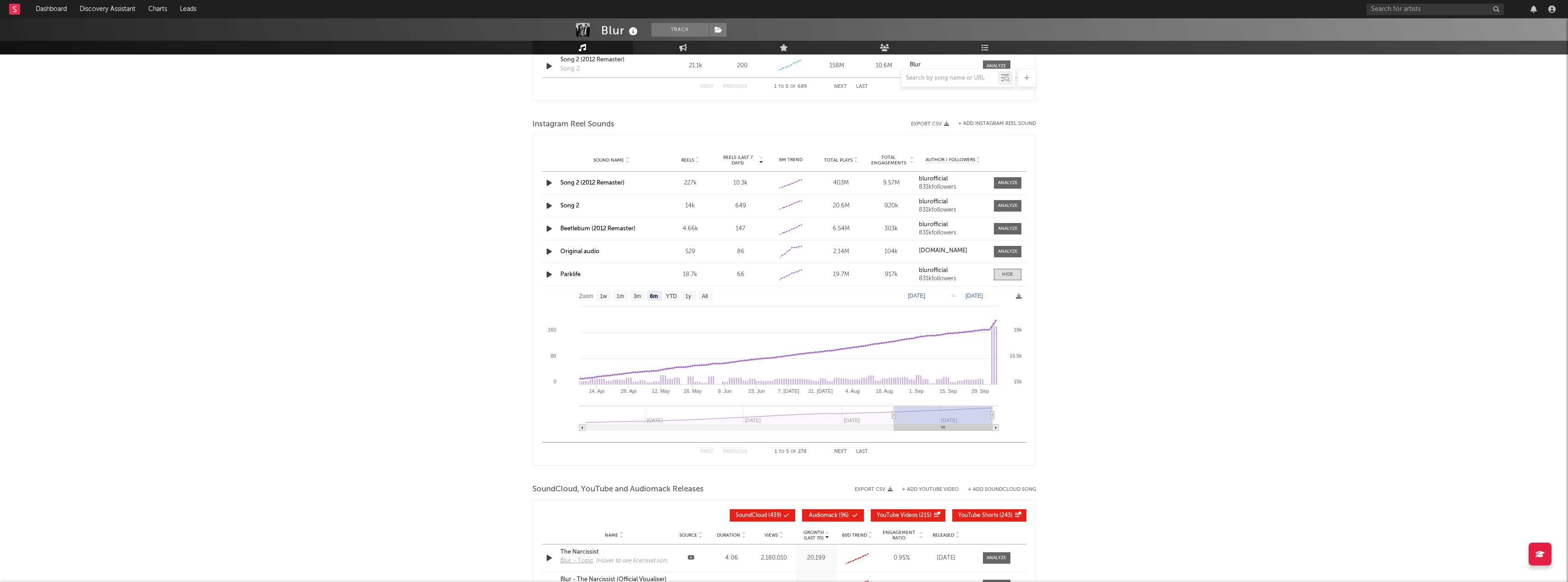
scroll to position [1557, 0]
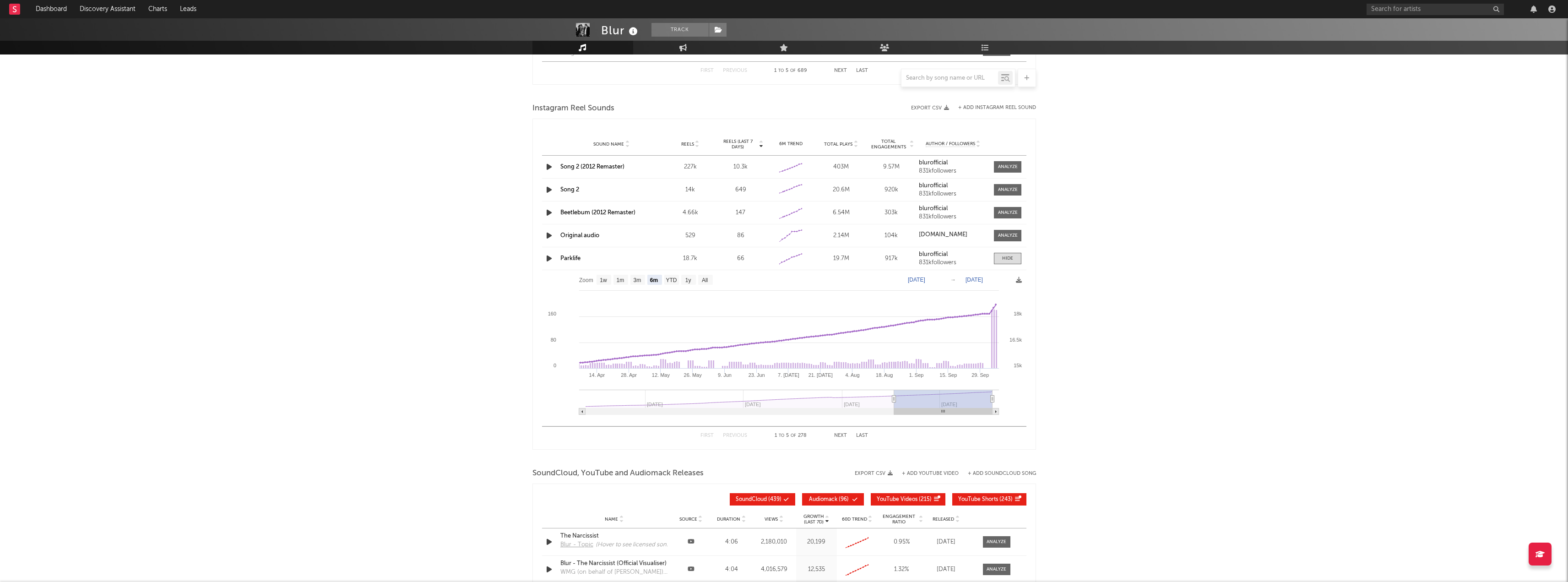
click at [925, 275] on rect at bounding box center [784, 345] width 485 height 151
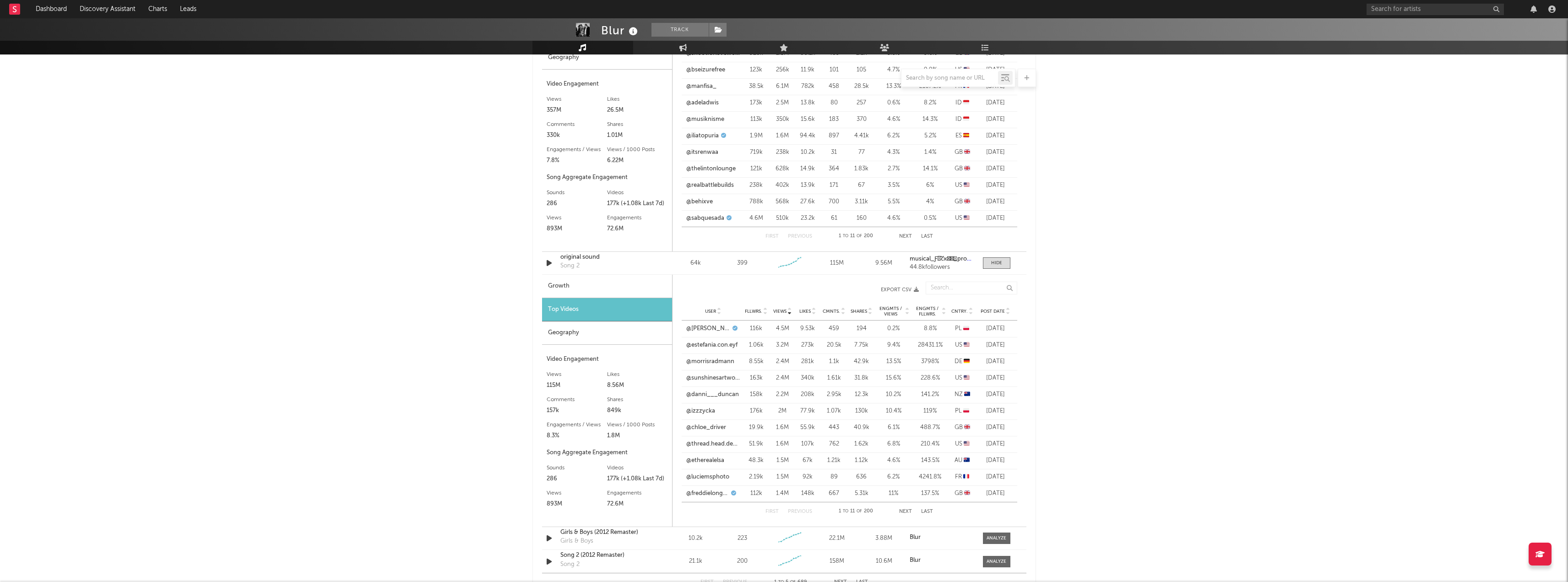
scroll to position [1091, 0]
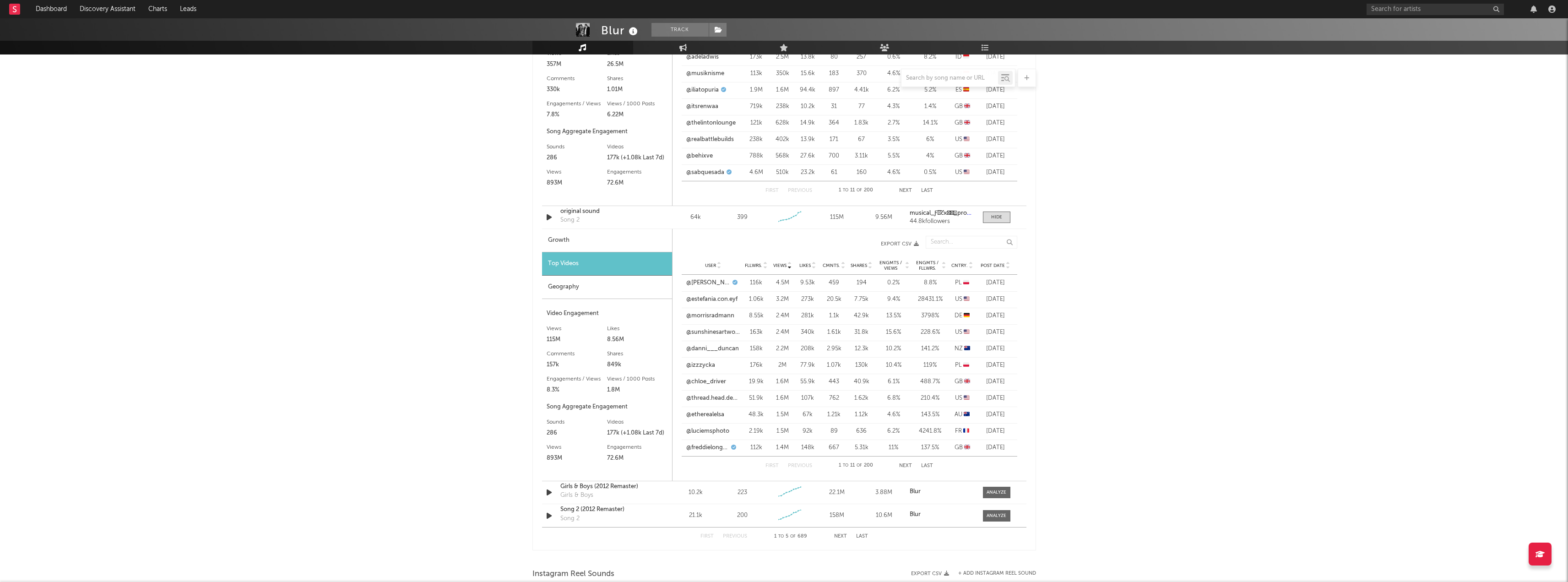
click at [844, 534] on button "Next" at bounding box center [840, 536] width 13 height 5
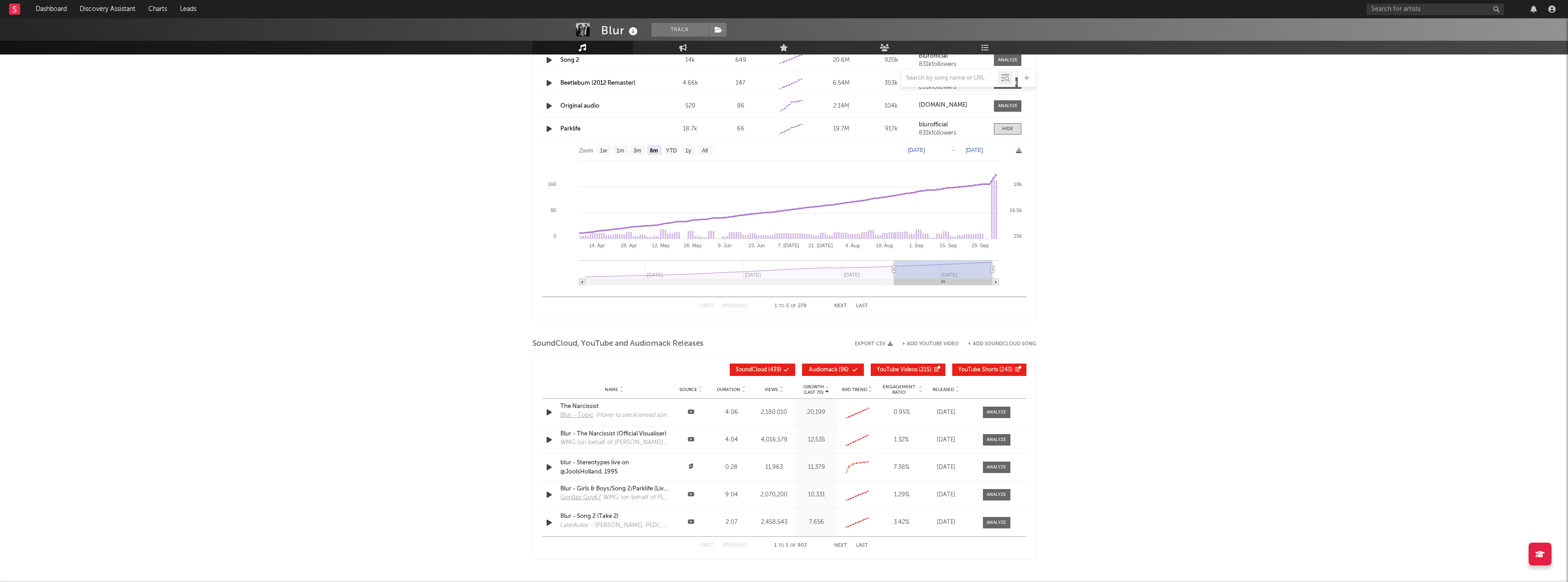
scroll to position [792, 0]
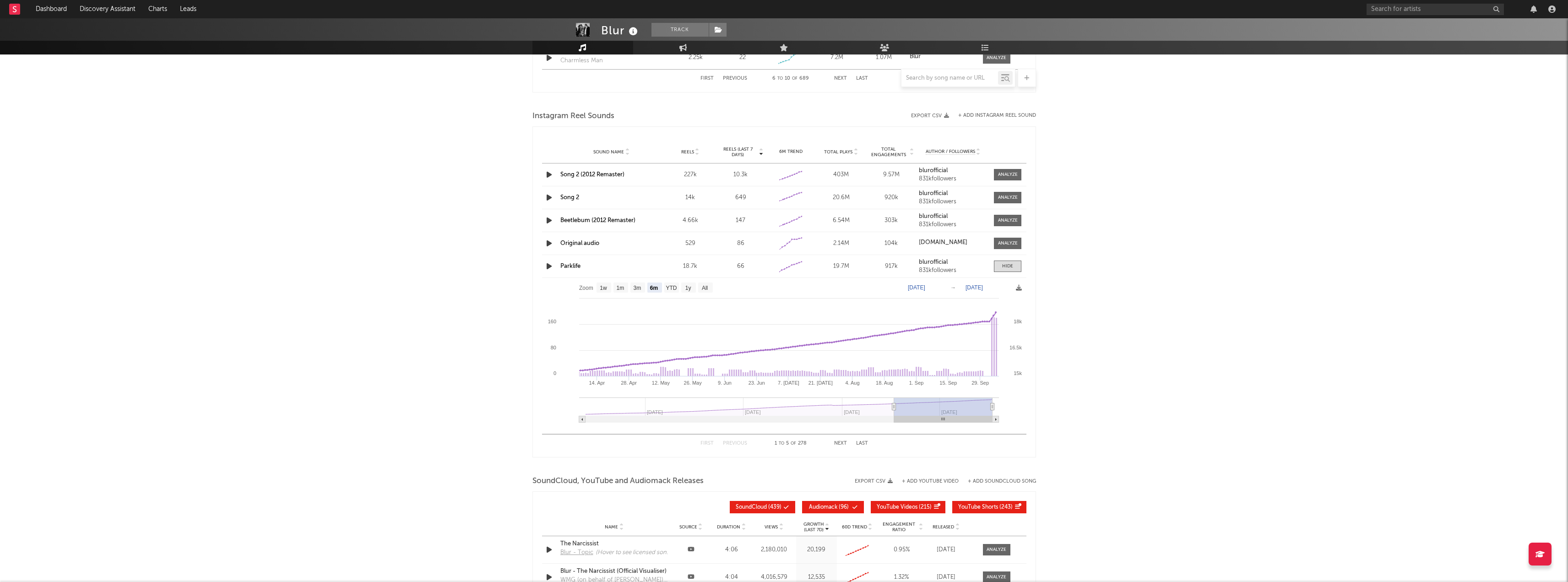
click at [574, 268] on link "Parklife" at bounding box center [570, 266] width 20 height 6
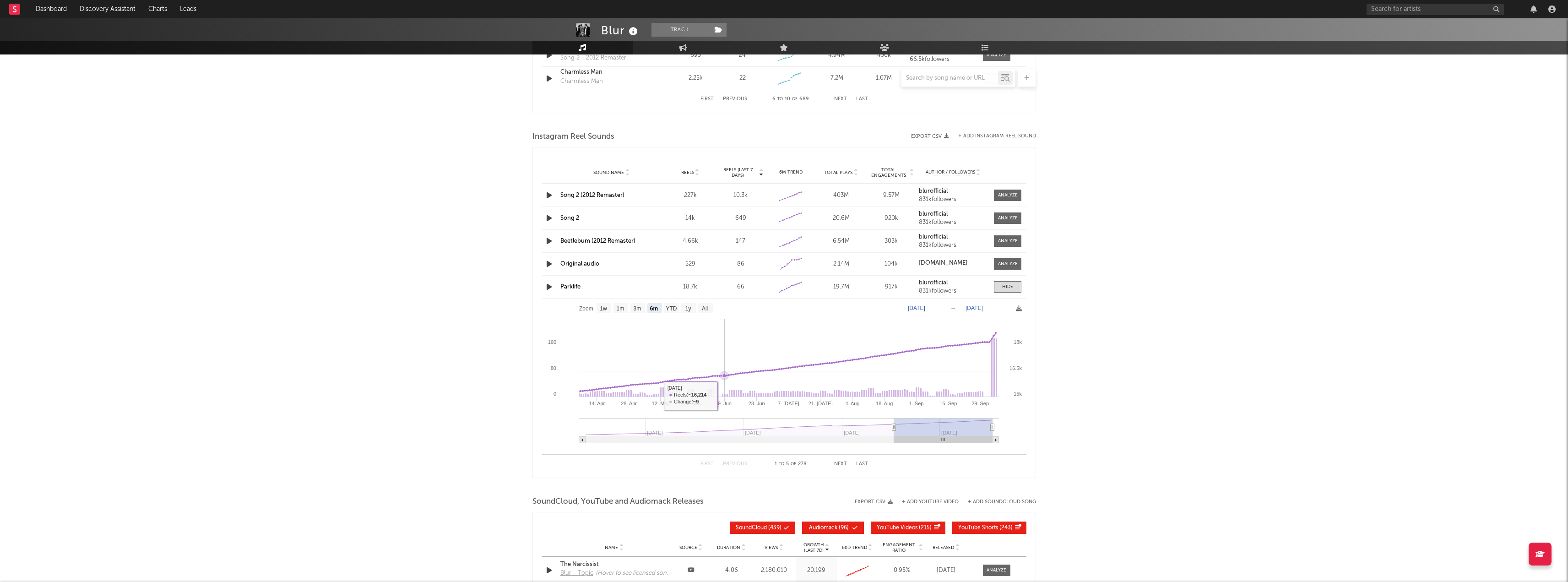
scroll to position [746, 0]
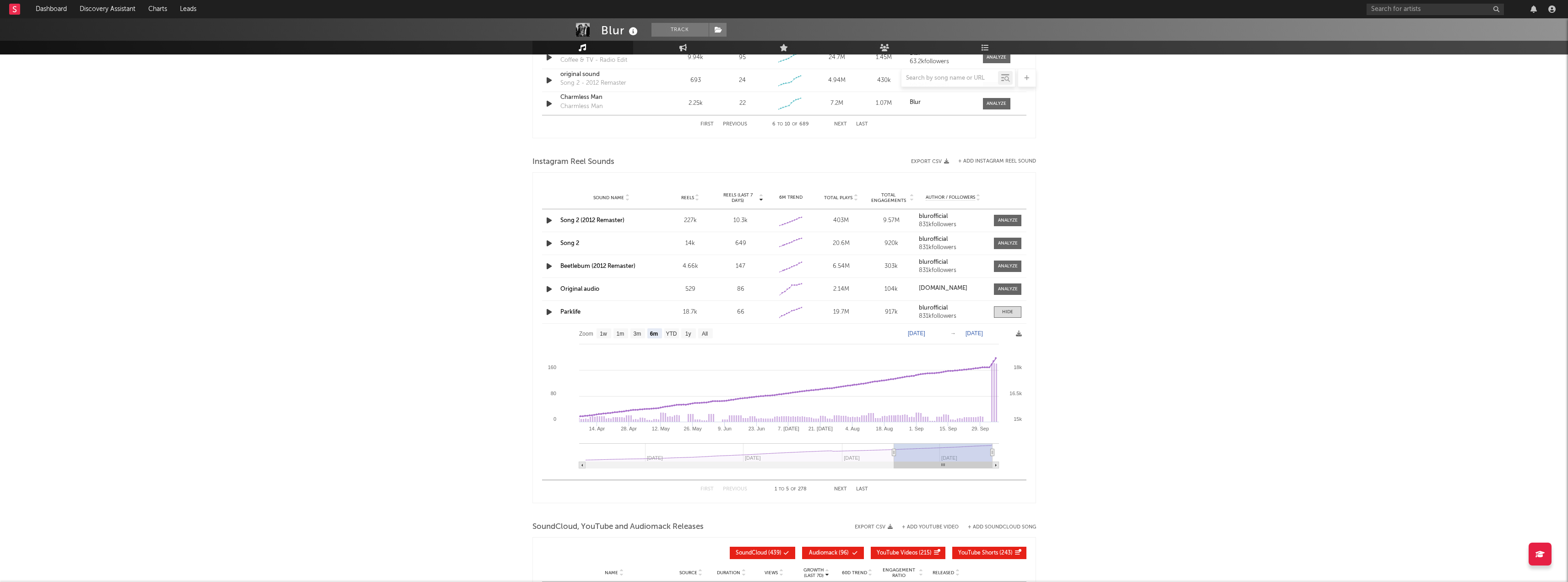
click at [570, 312] on link "Parklife" at bounding box center [570, 312] width 20 height 6
click at [1008, 314] on div at bounding box center [1008, 311] width 11 height 7
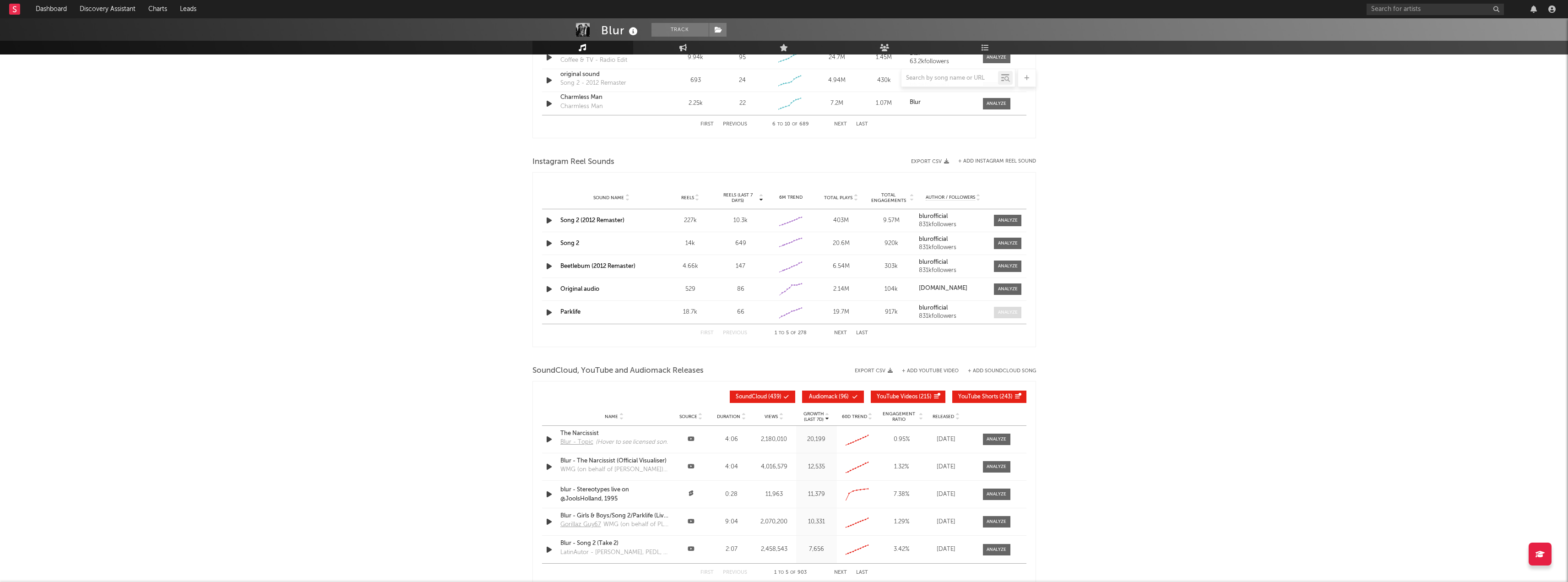
click at [1008, 314] on div at bounding box center [1008, 312] width 20 height 7
select select "6m"
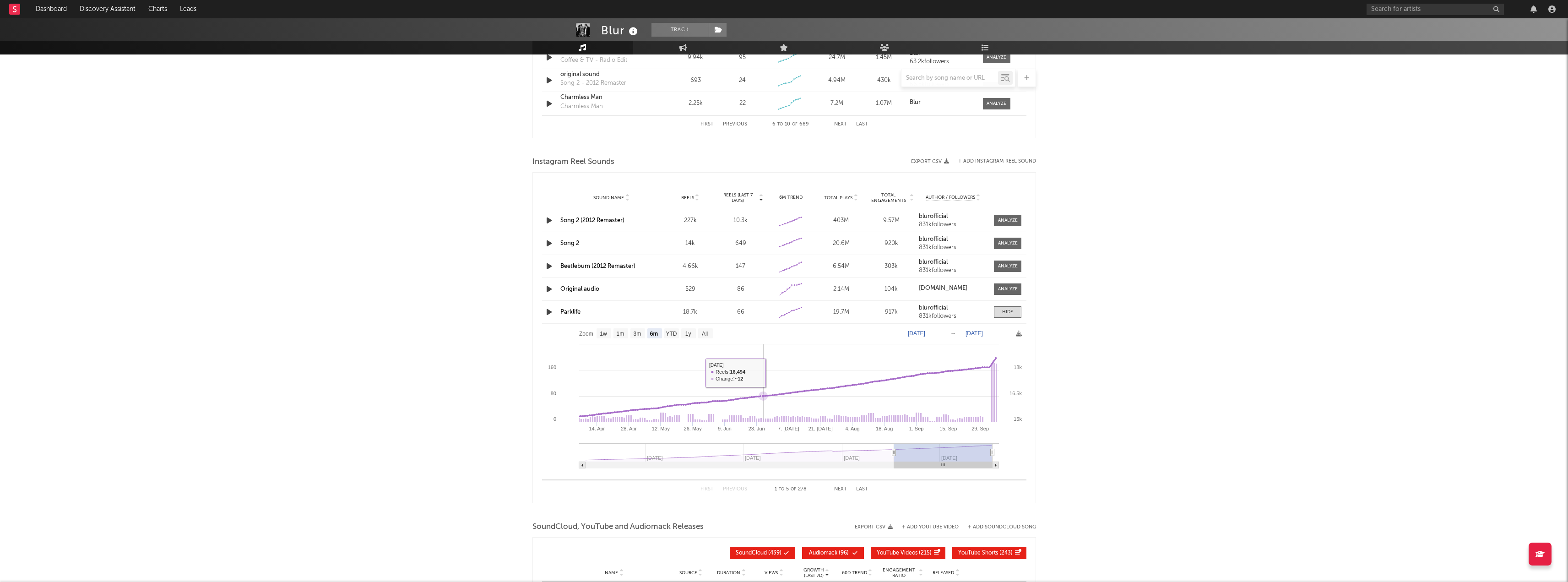
scroll to position [838, 0]
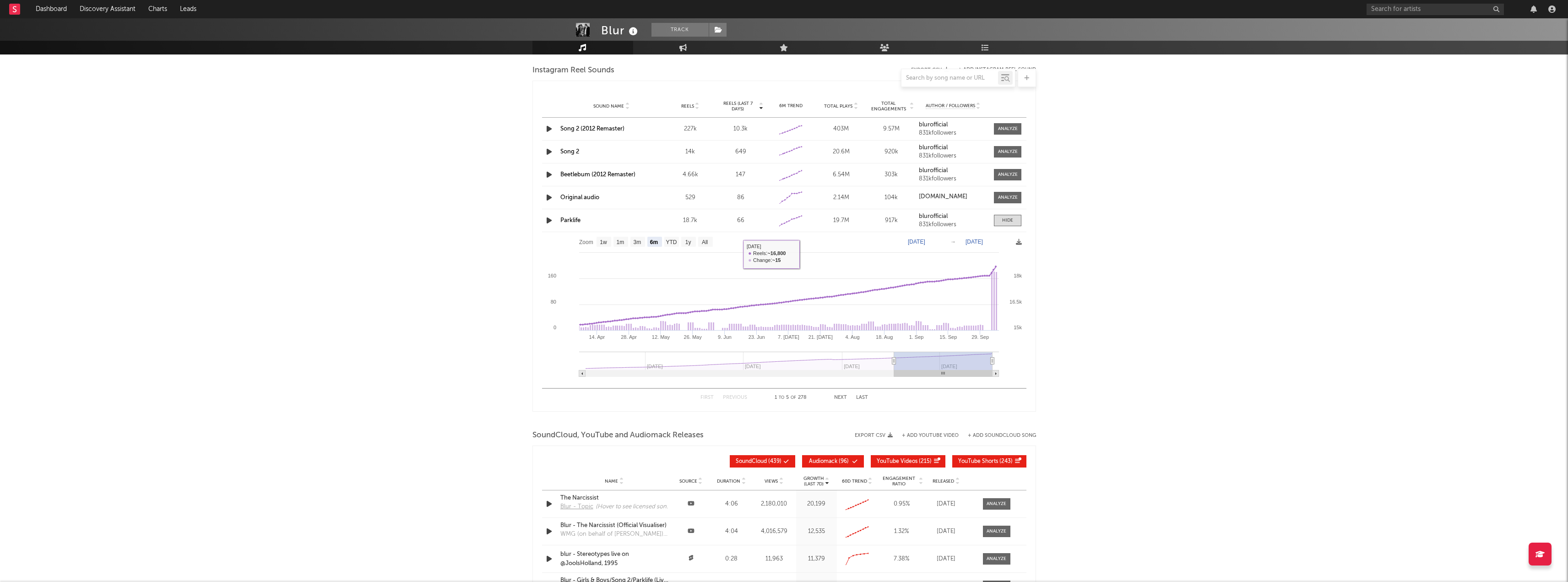
click at [562, 219] on link "Parklife" at bounding box center [570, 221] width 20 height 6
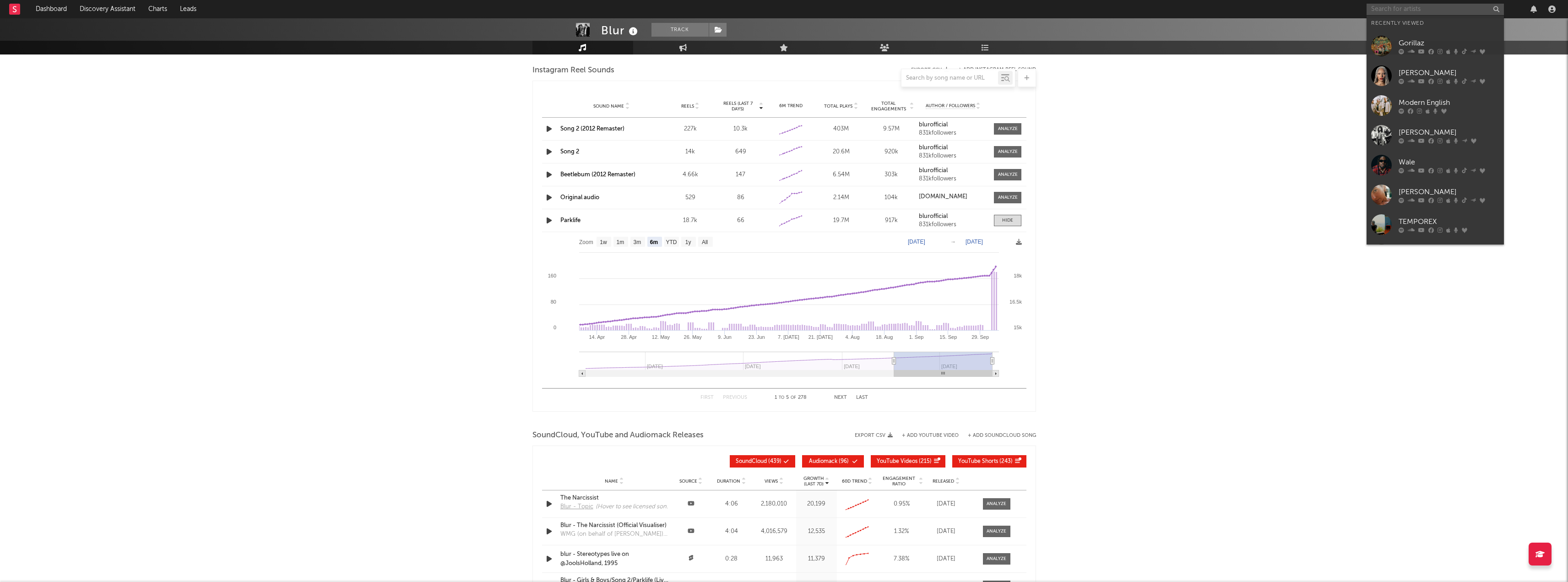
click at [1425, 8] on input "text" at bounding box center [1435, 9] width 137 height 12
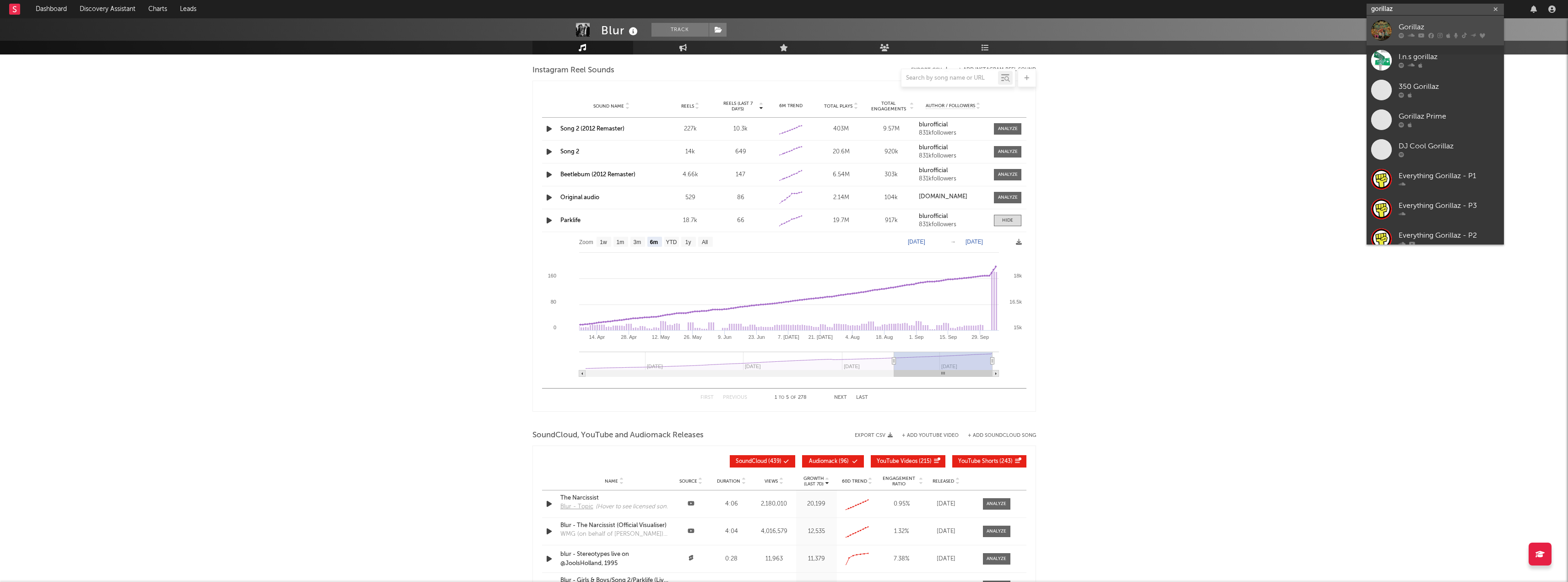
type input "gorillaz"
click at [1423, 28] on div "Gorillaz" at bounding box center [1448, 28] width 100 height 11
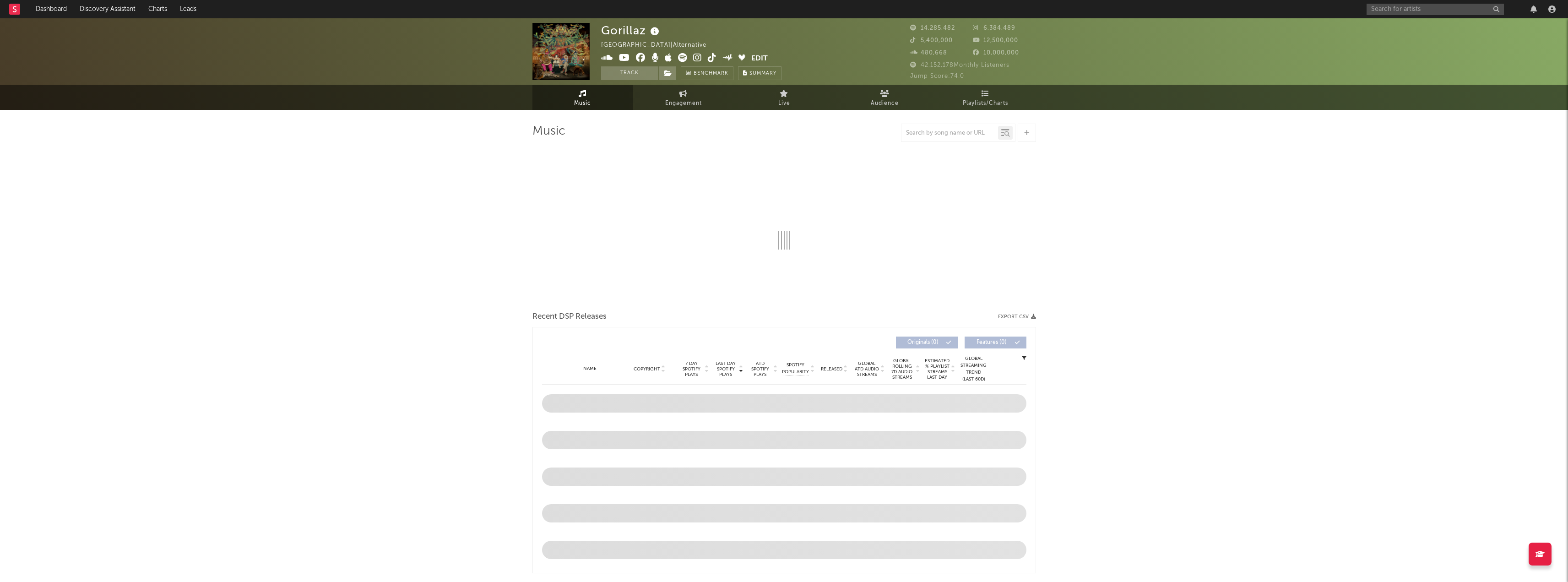
select select "6m"
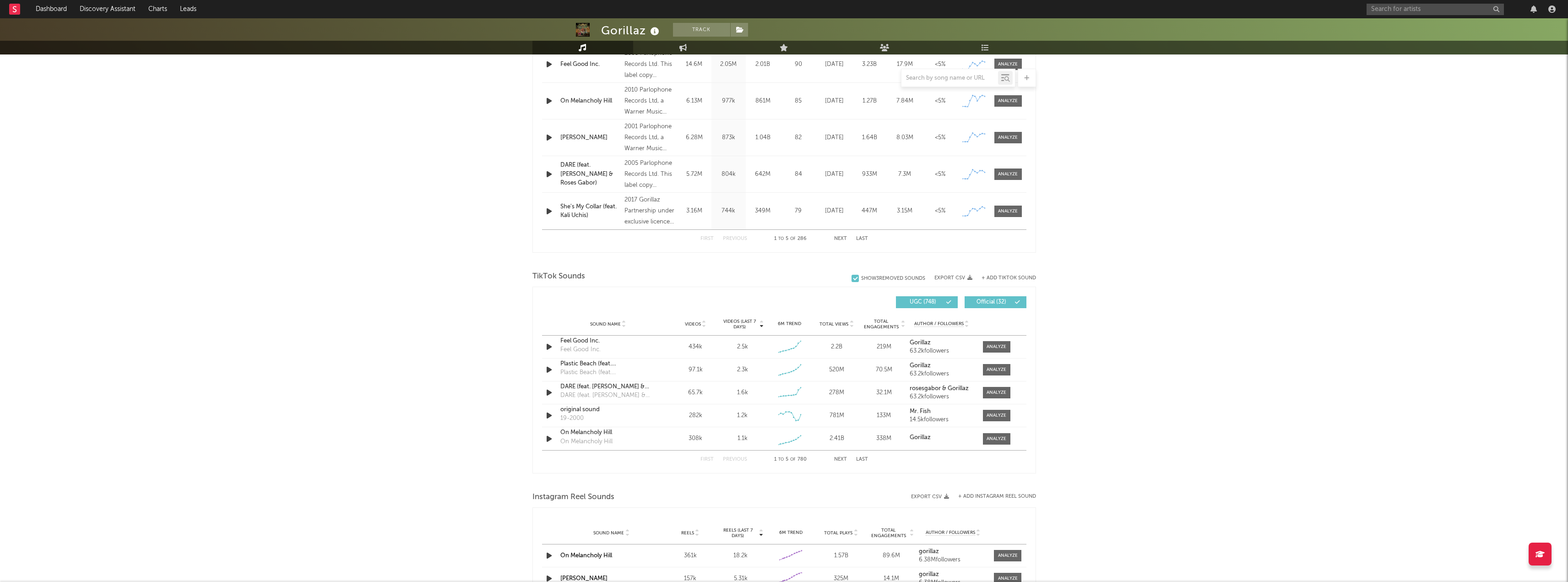
scroll to position [412, 0]
click at [998, 347] on div at bounding box center [997, 346] width 20 height 7
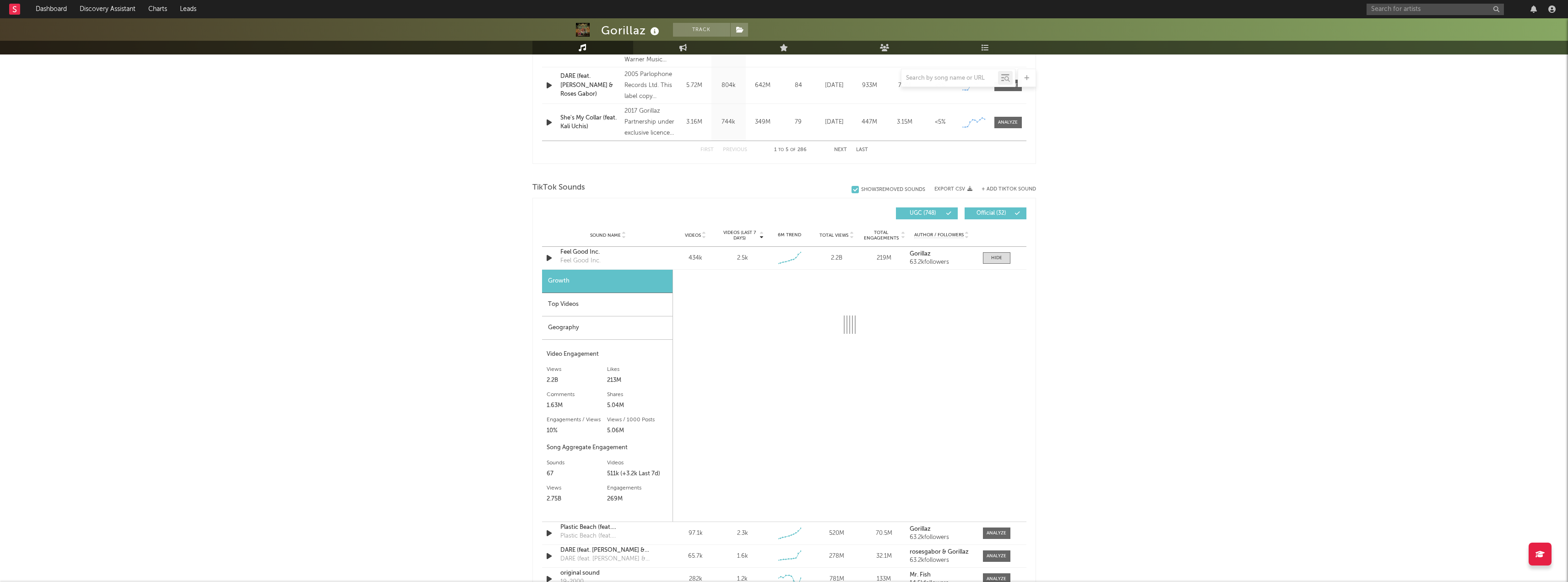
scroll to position [504, 0]
click at [574, 301] on div "Top Videos" at bounding box center [607, 301] width 130 height 23
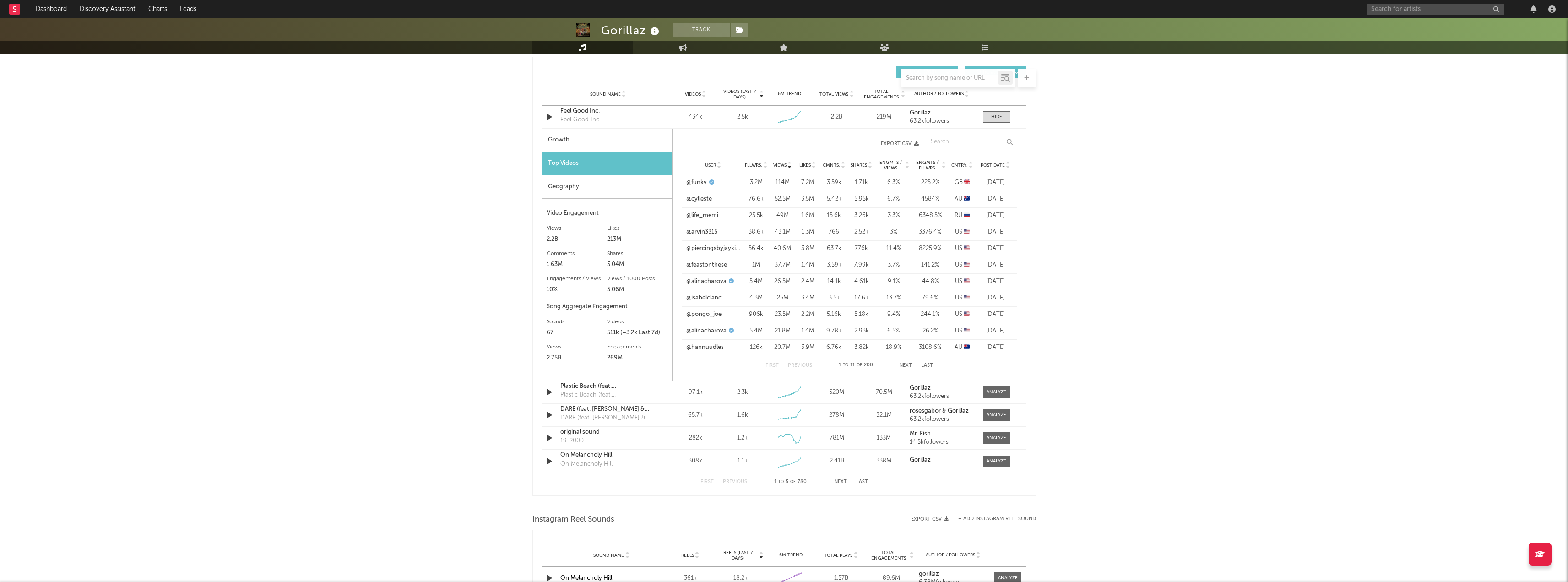
scroll to position [595, 0]
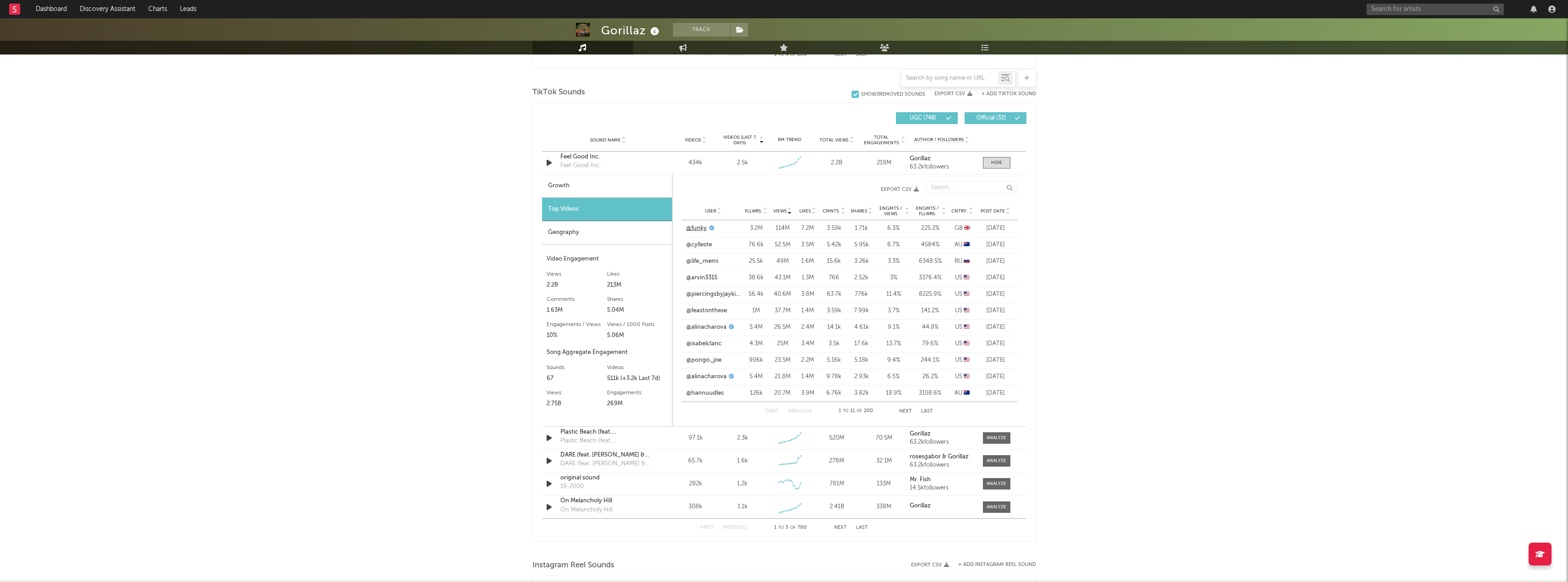
click at [695, 228] on link "@funky" at bounding box center [696, 229] width 21 height 9
click at [697, 232] on link "@funky" at bounding box center [696, 229] width 21 height 9
